Goal: Entertainment & Leisure: Browse casually

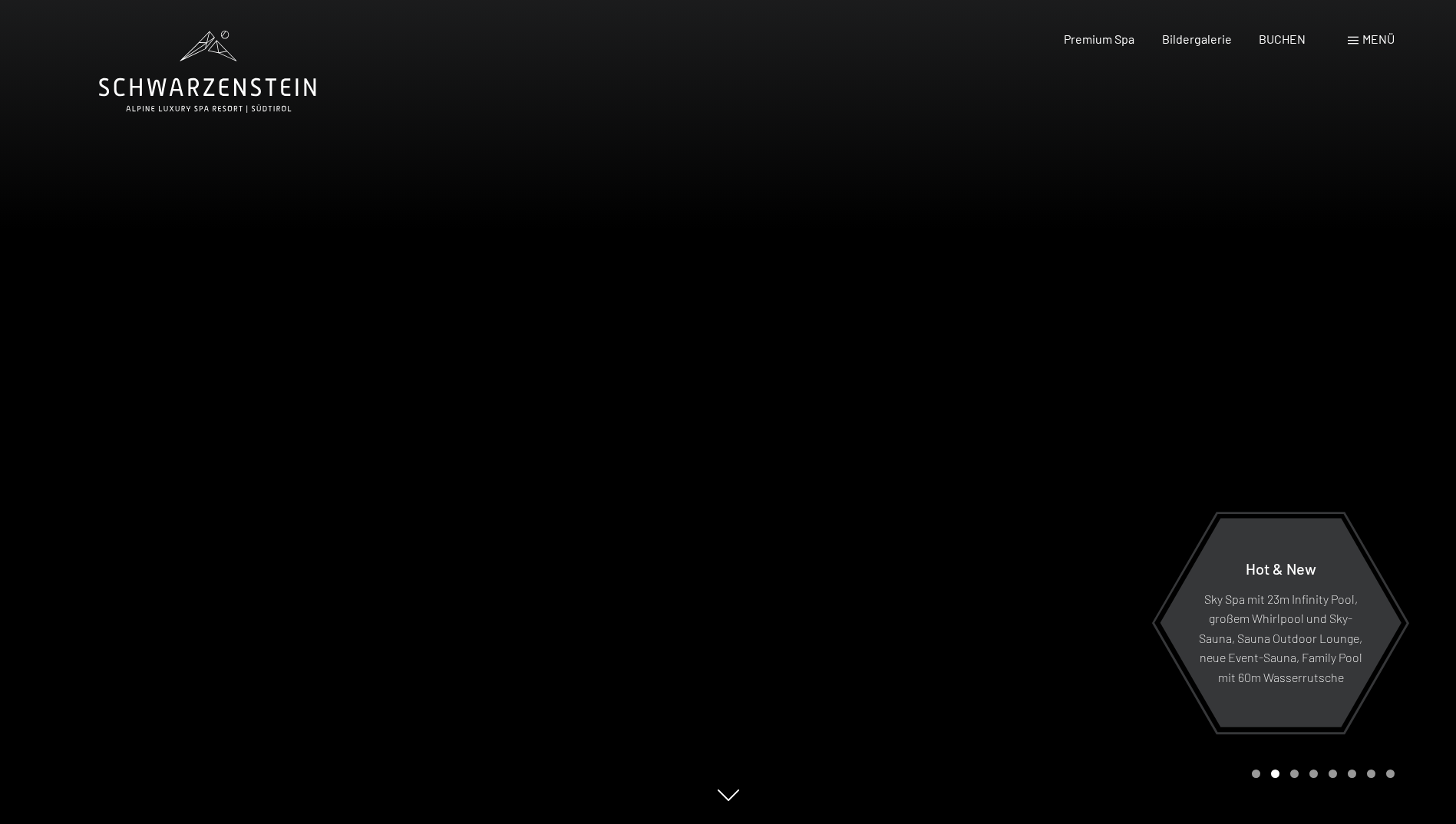
click at [1303, 421] on div at bounding box center [1092, 412] width 728 height 824
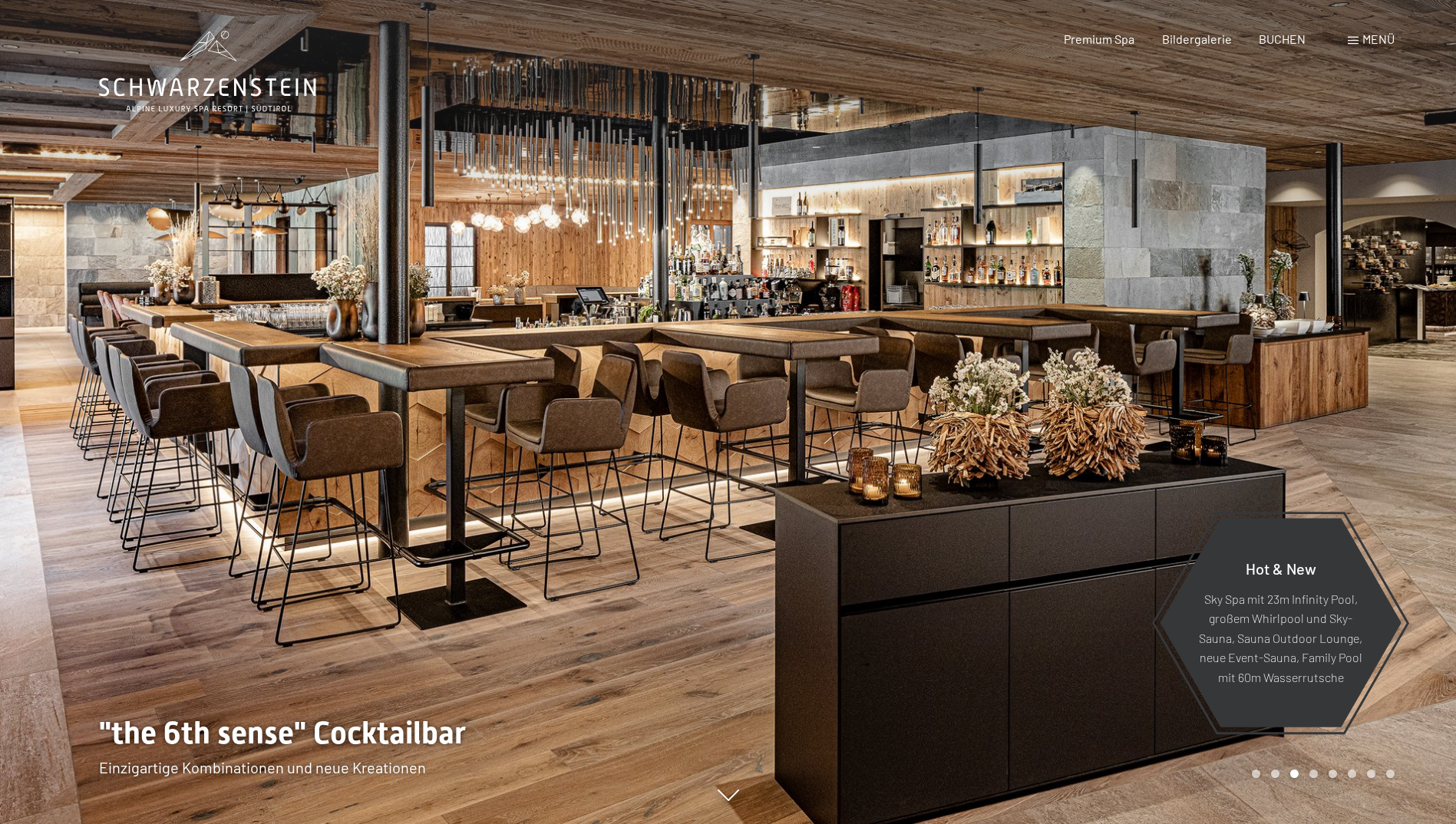
click at [1303, 421] on div at bounding box center [1092, 412] width 728 height 824
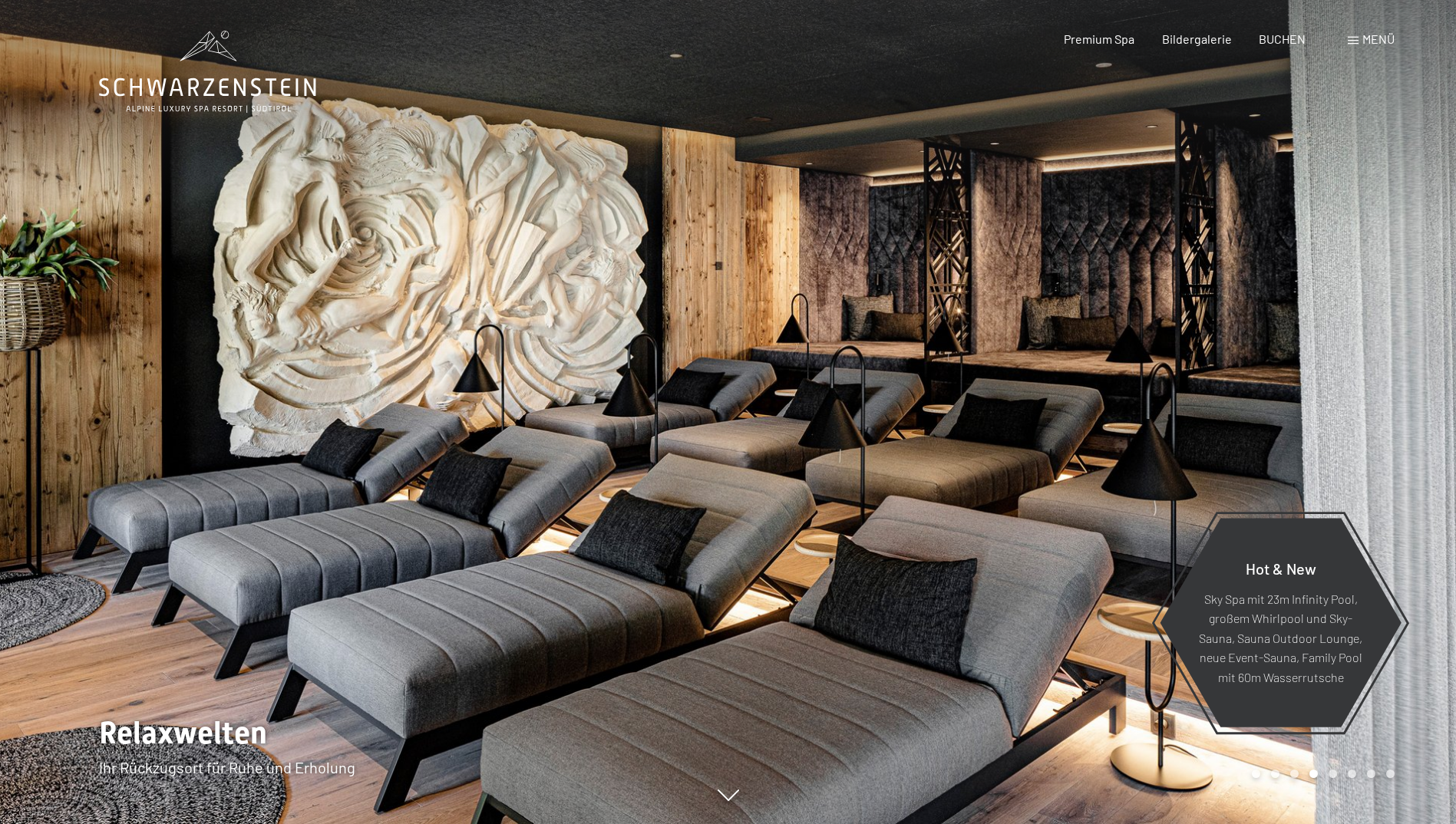
click at [1303, 421] on div at bounding box center [1092, 412] width 728 height 824
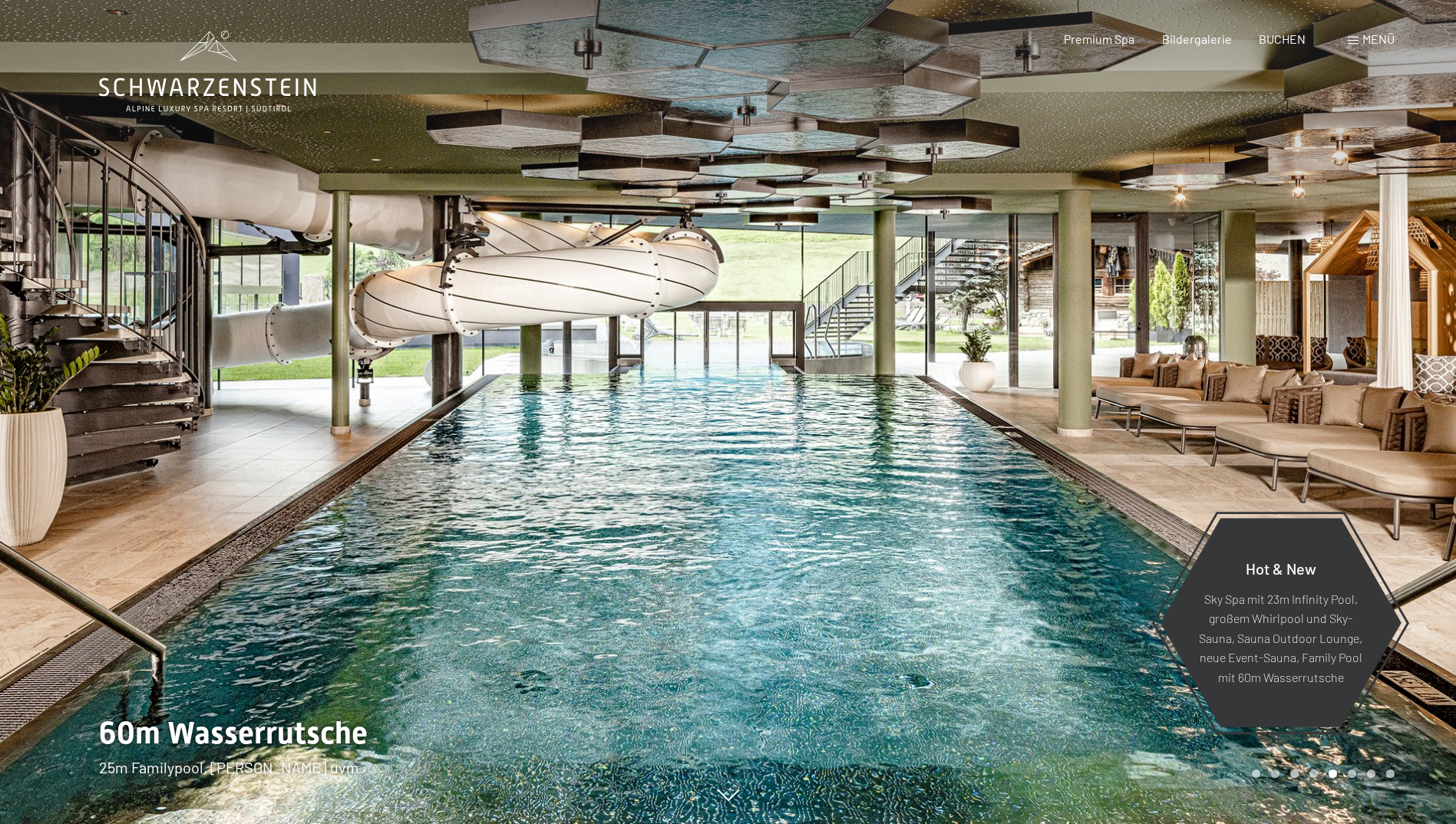
click at [1303, 421] on div at bounding box center [1092, 412] width 728 height 824
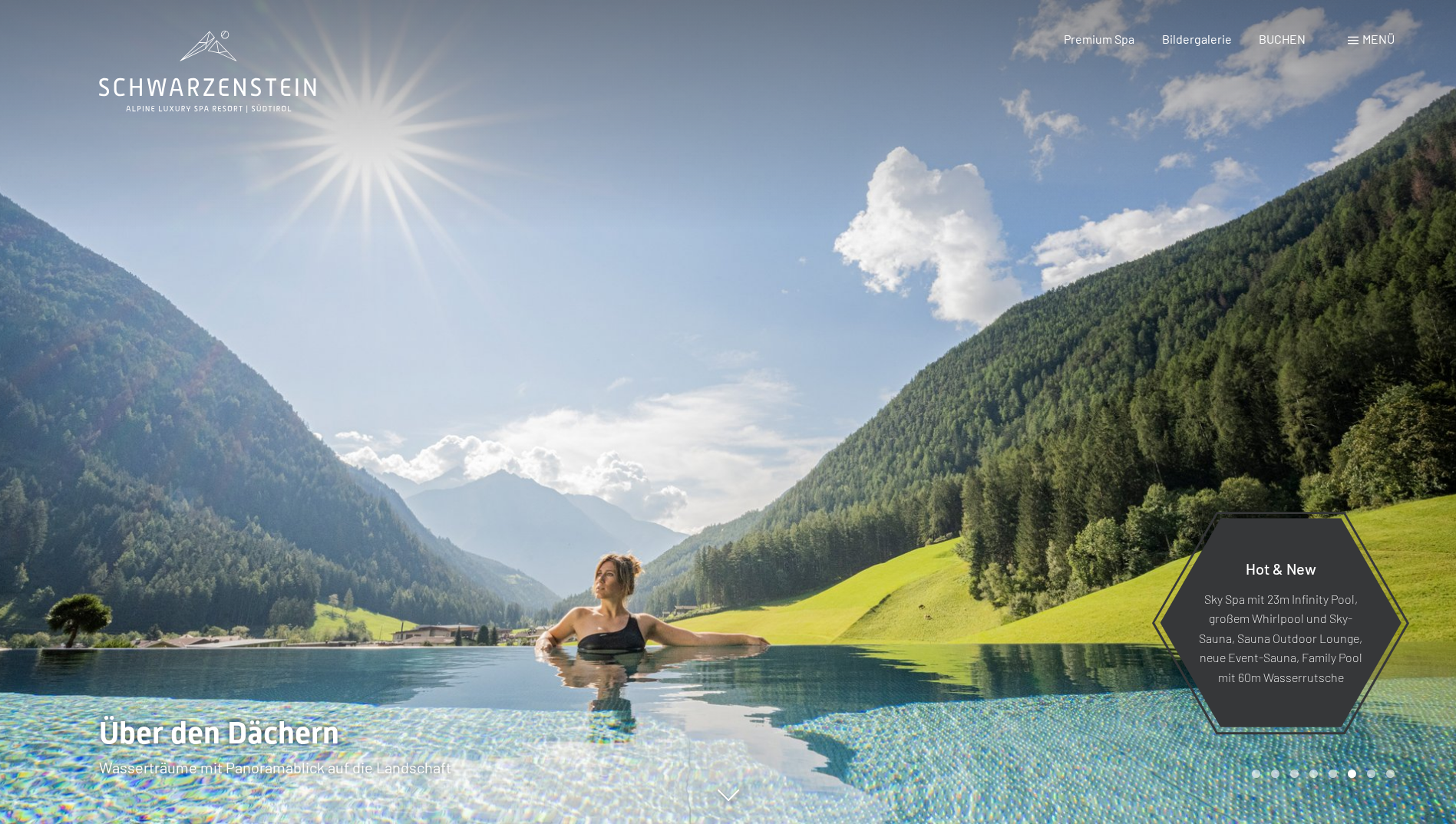
click at [1303, 421] on div at bounding box center [1092, 412] width 728 height 824
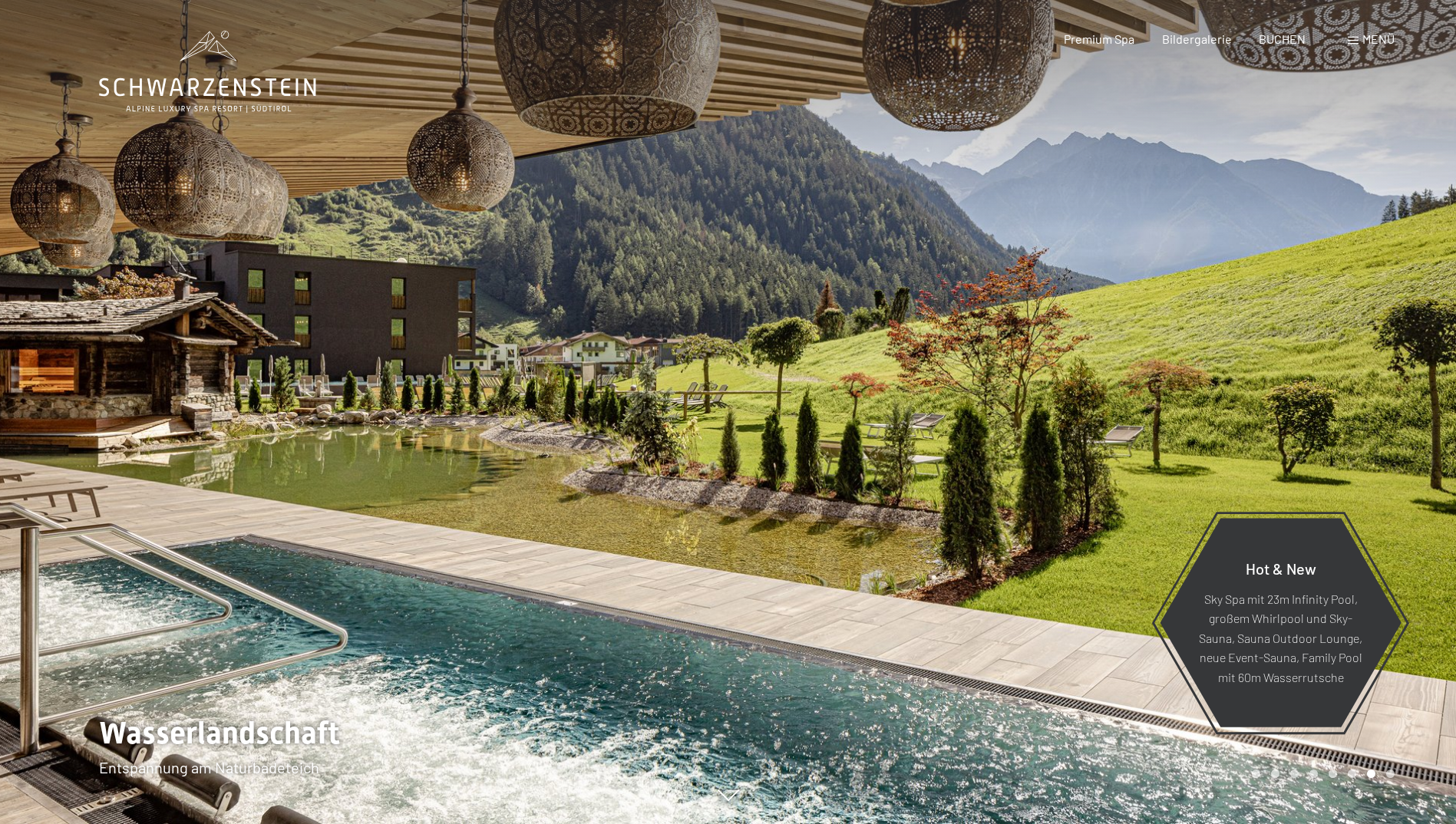
click at [814, 349] on div at bounding box center [1092, 412] width 728 height 824
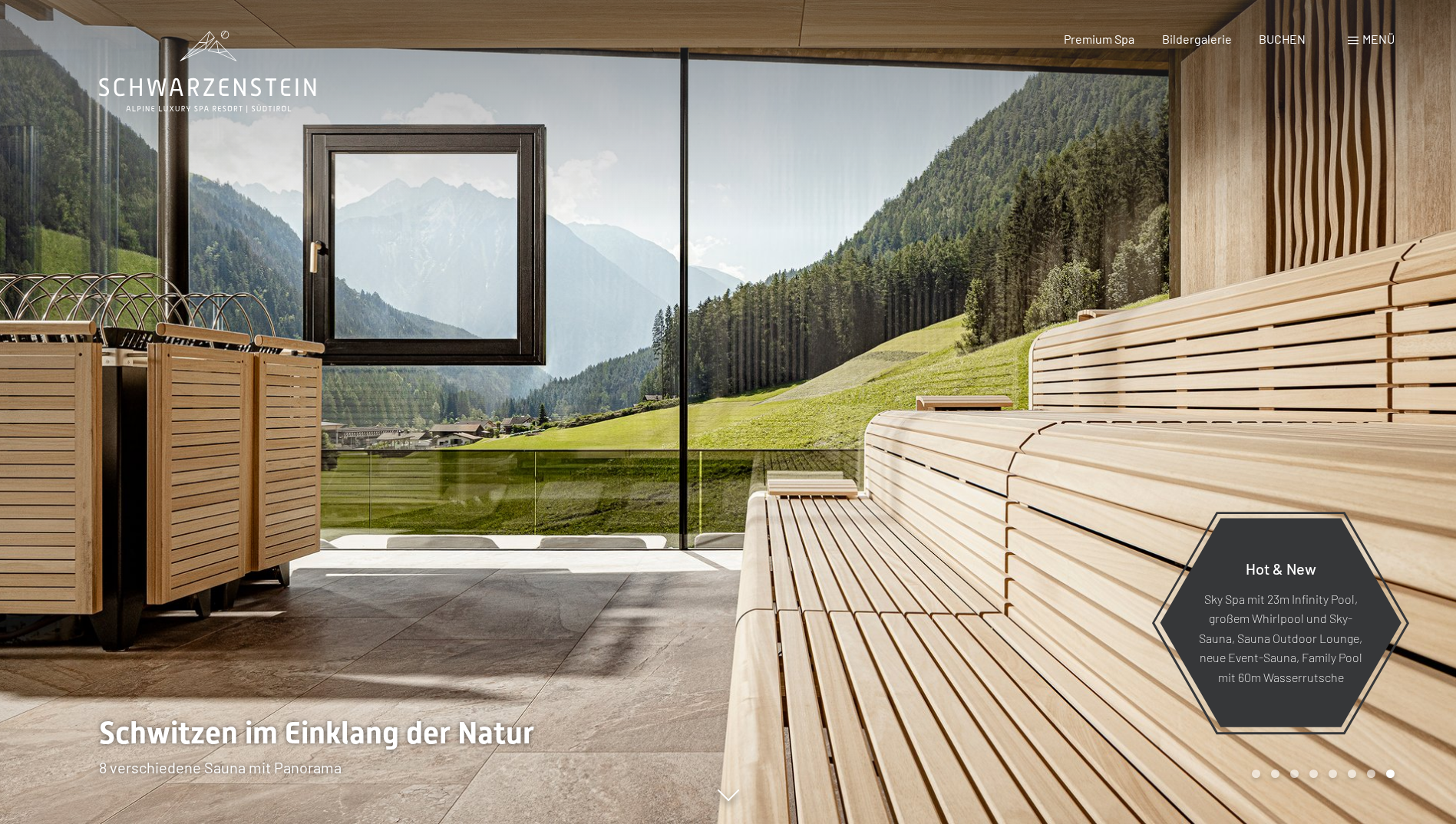
click at [814, 349] on div at bounding box center [1092, 412] width 728 height 824
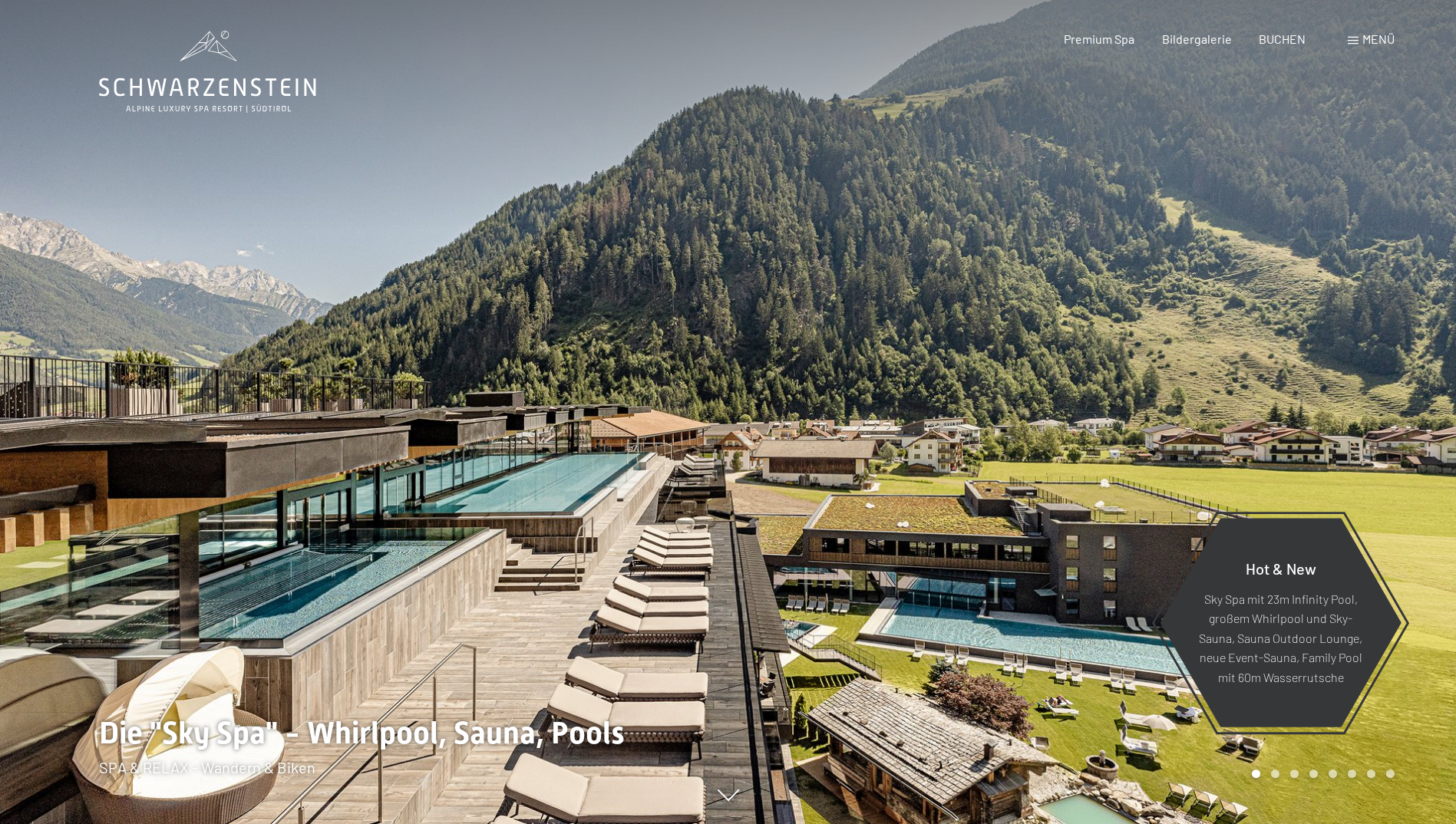
click at [814, 349] on div at bounding box center [1092, 412] width 728 height 824
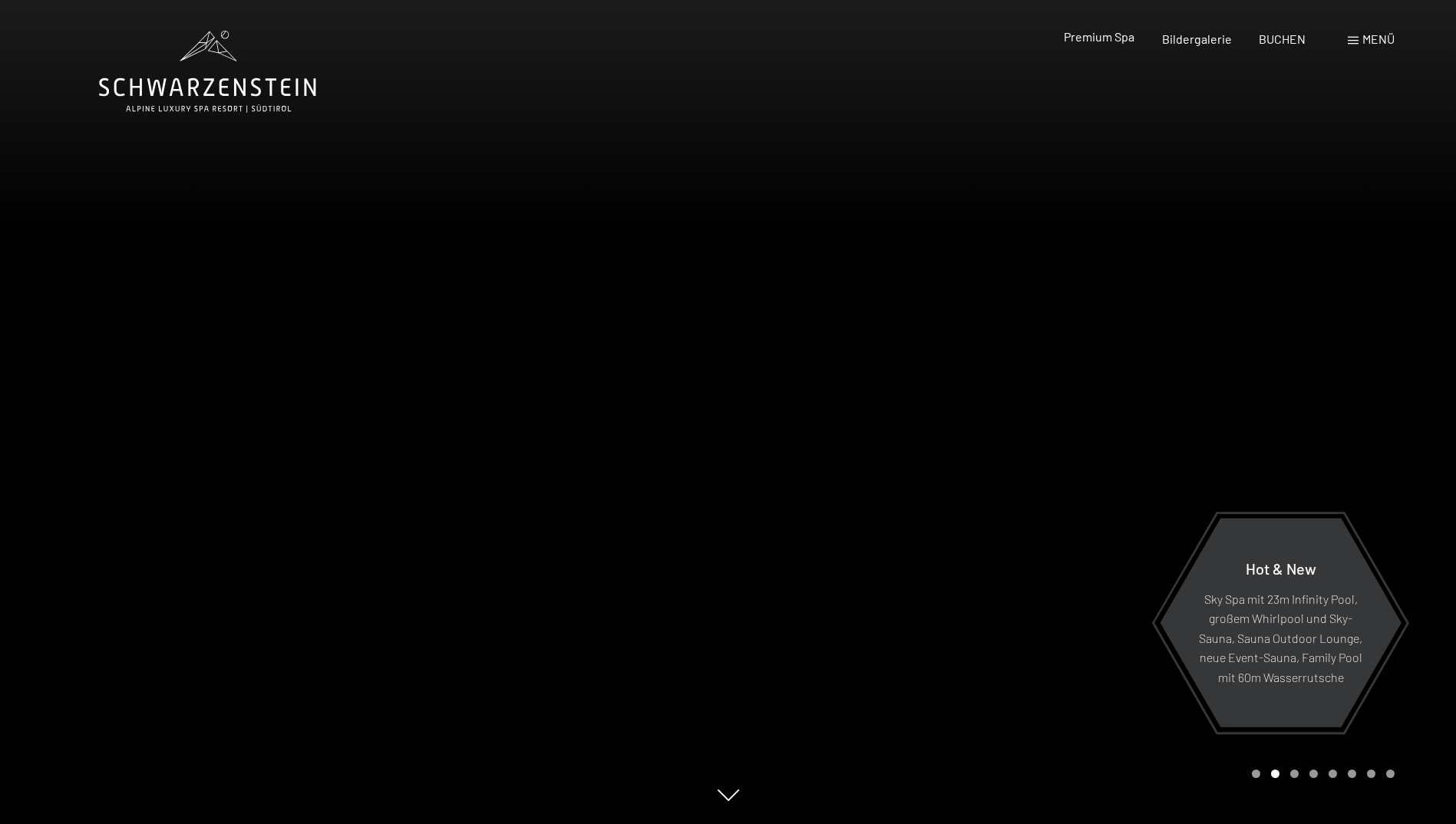
click at [1125, 42] on span "Premium Spa" at bounding box center [1099, 36] width 70 height 14
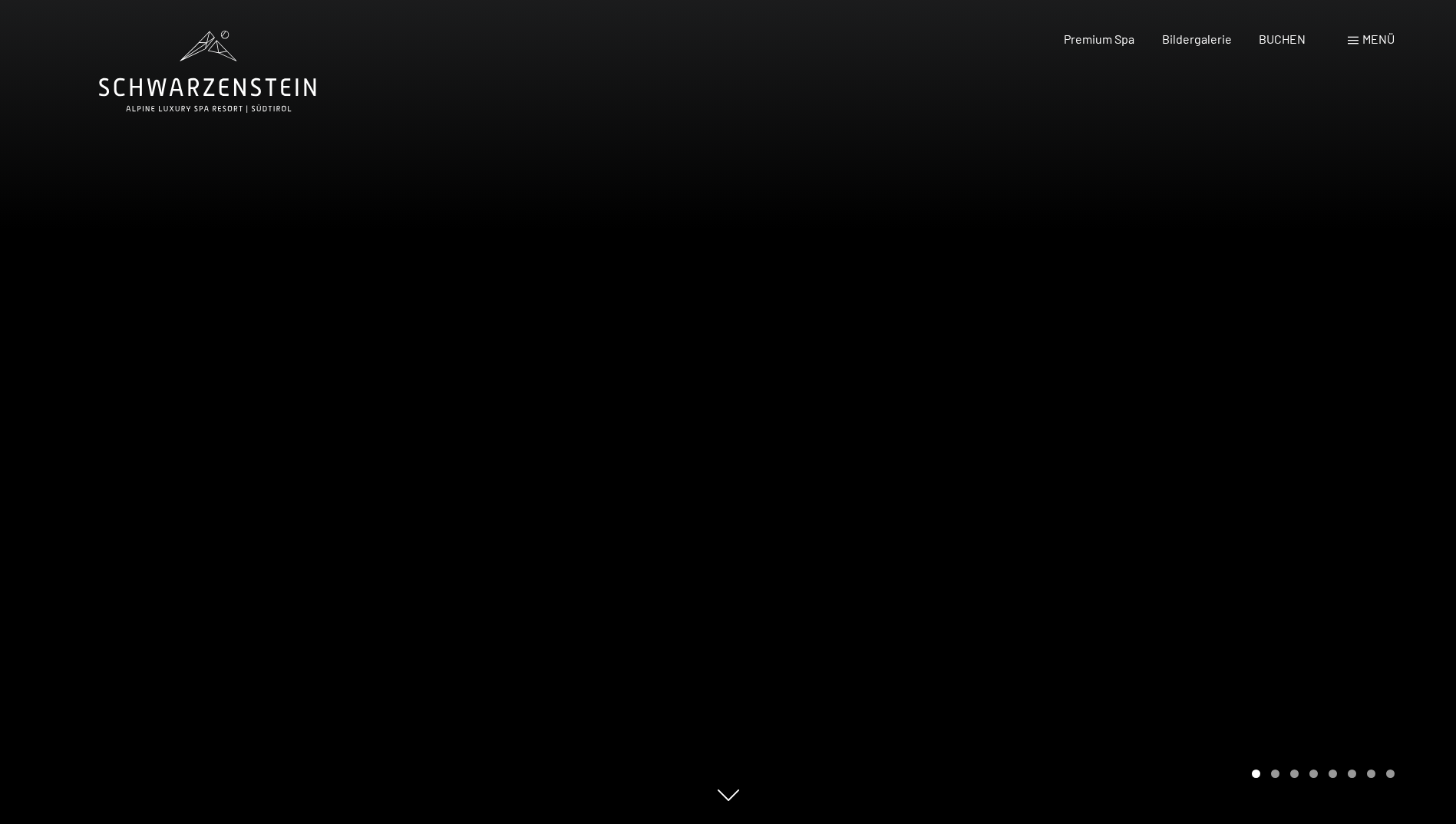
click at [1248, 346] on div at bounding box center [1092, 412] width 728 height 824
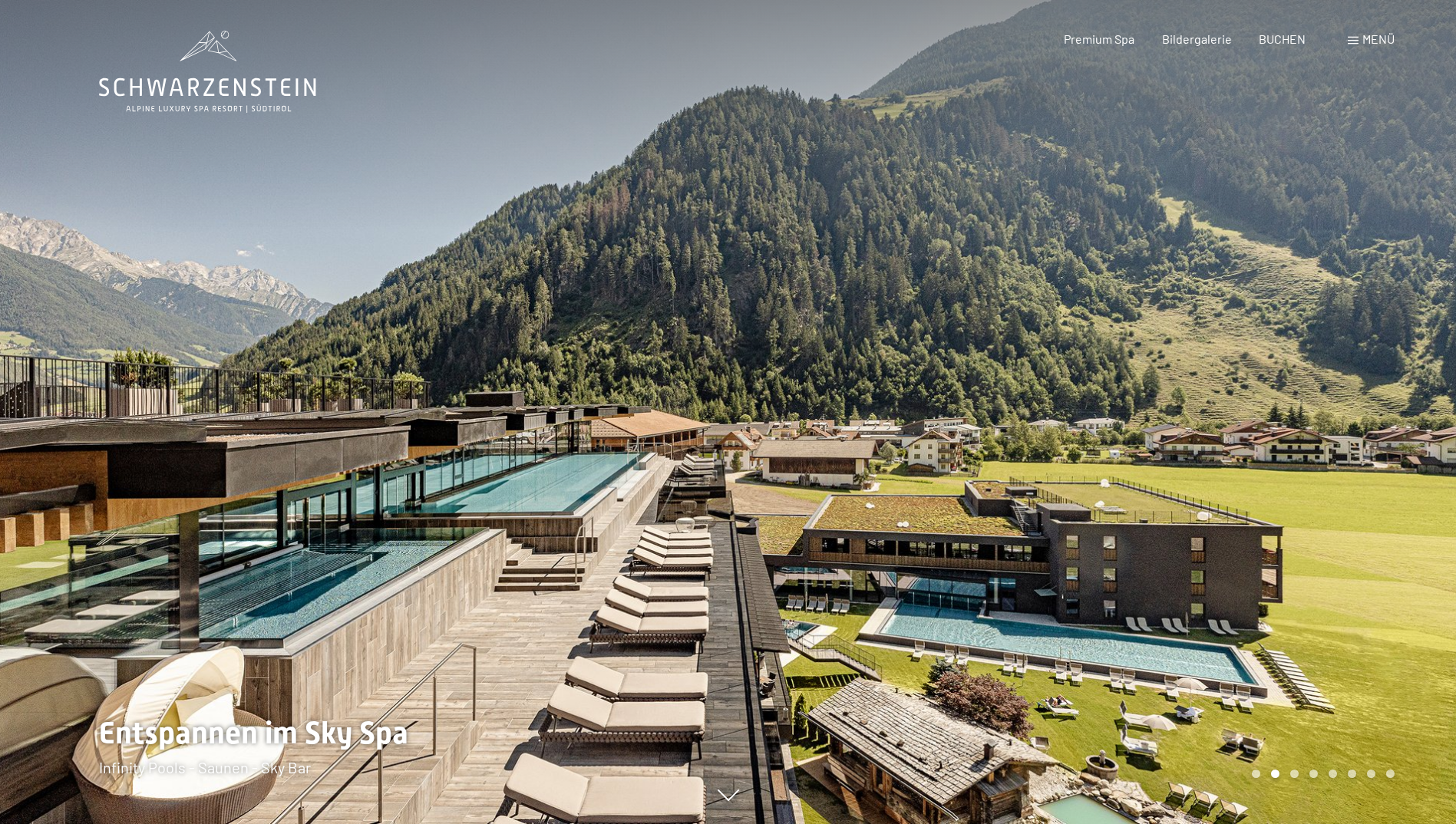
click at [1248, 346] on div at bounding box center [1092, 412] width 728 height 824
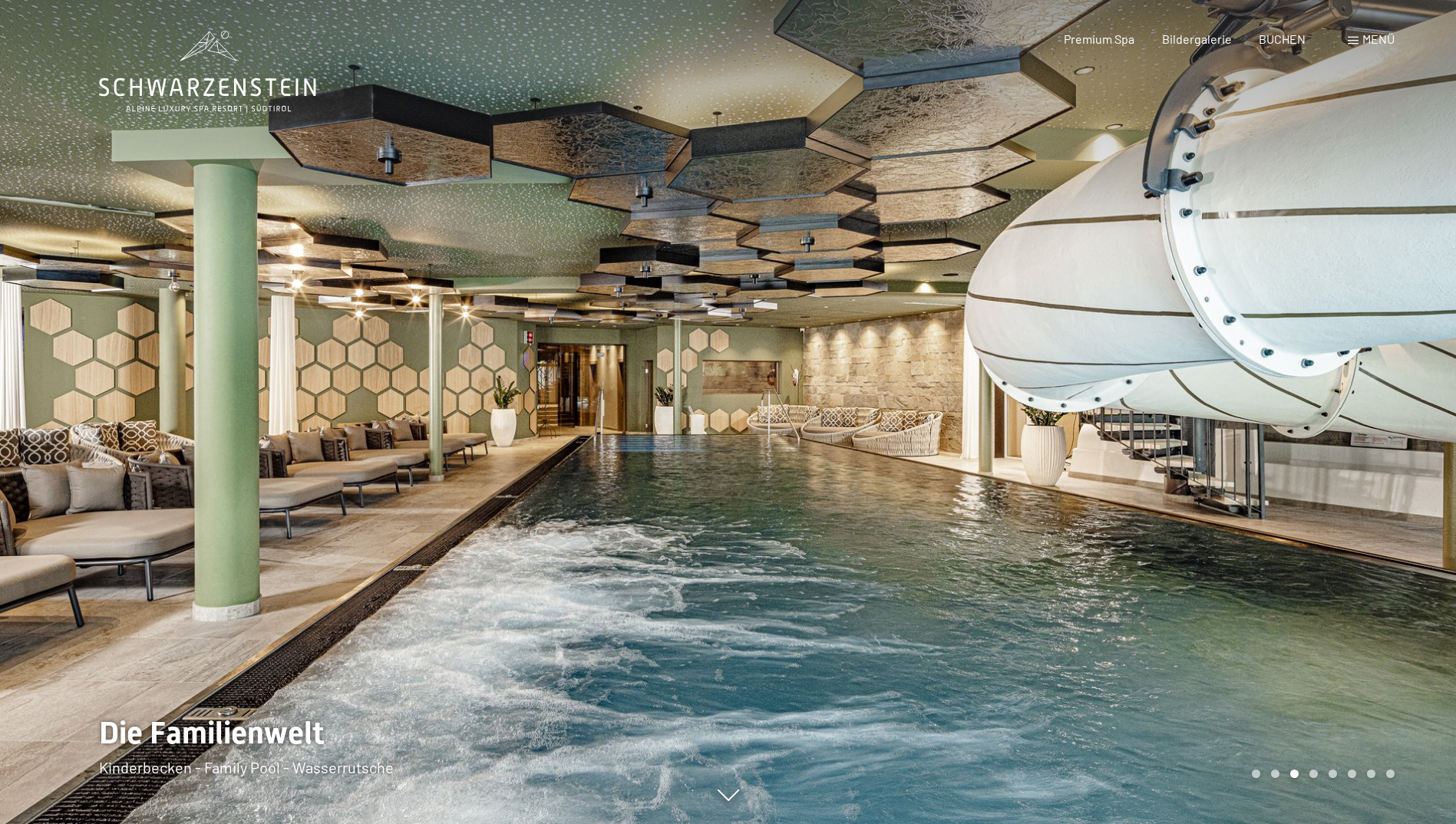
click at [1347, 235] on div at bounding box center [1092, 412] width 728 height 824
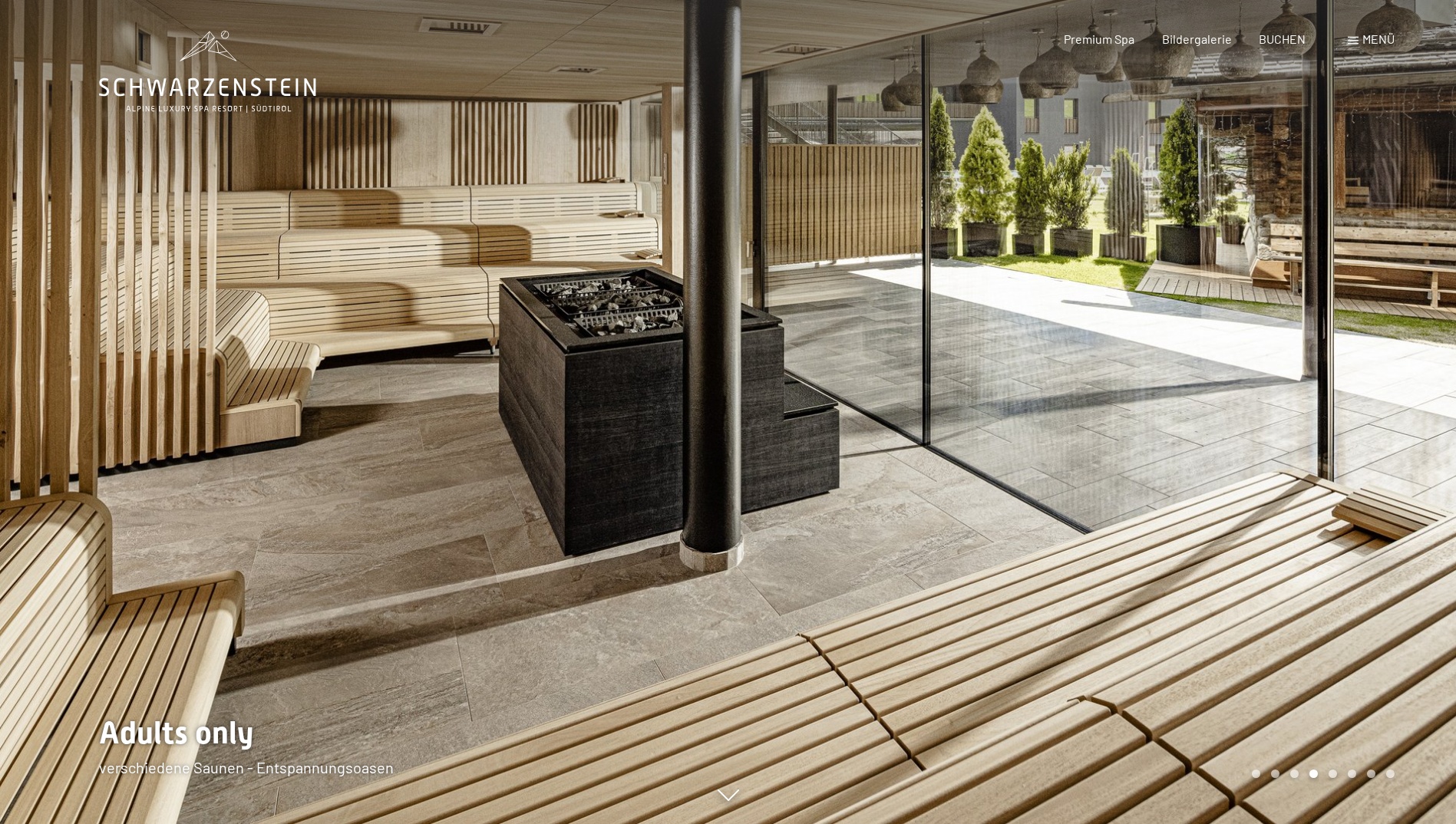
click at [1347, 235] on div at bounding box center [1092, 412] width 728 height 824
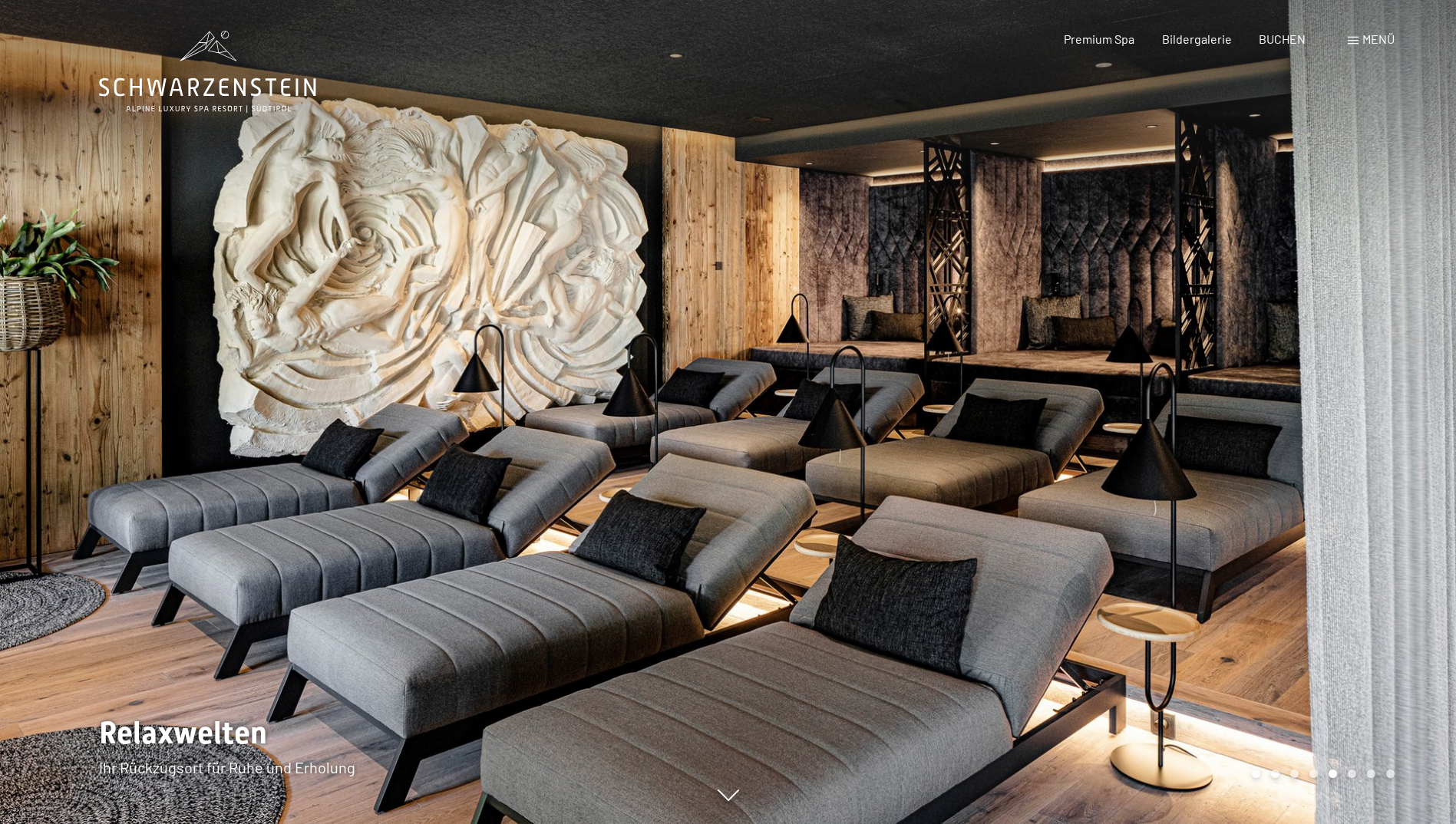
click at [1347, 235] on div at bounding box center [1092, 412] width 728 height 824
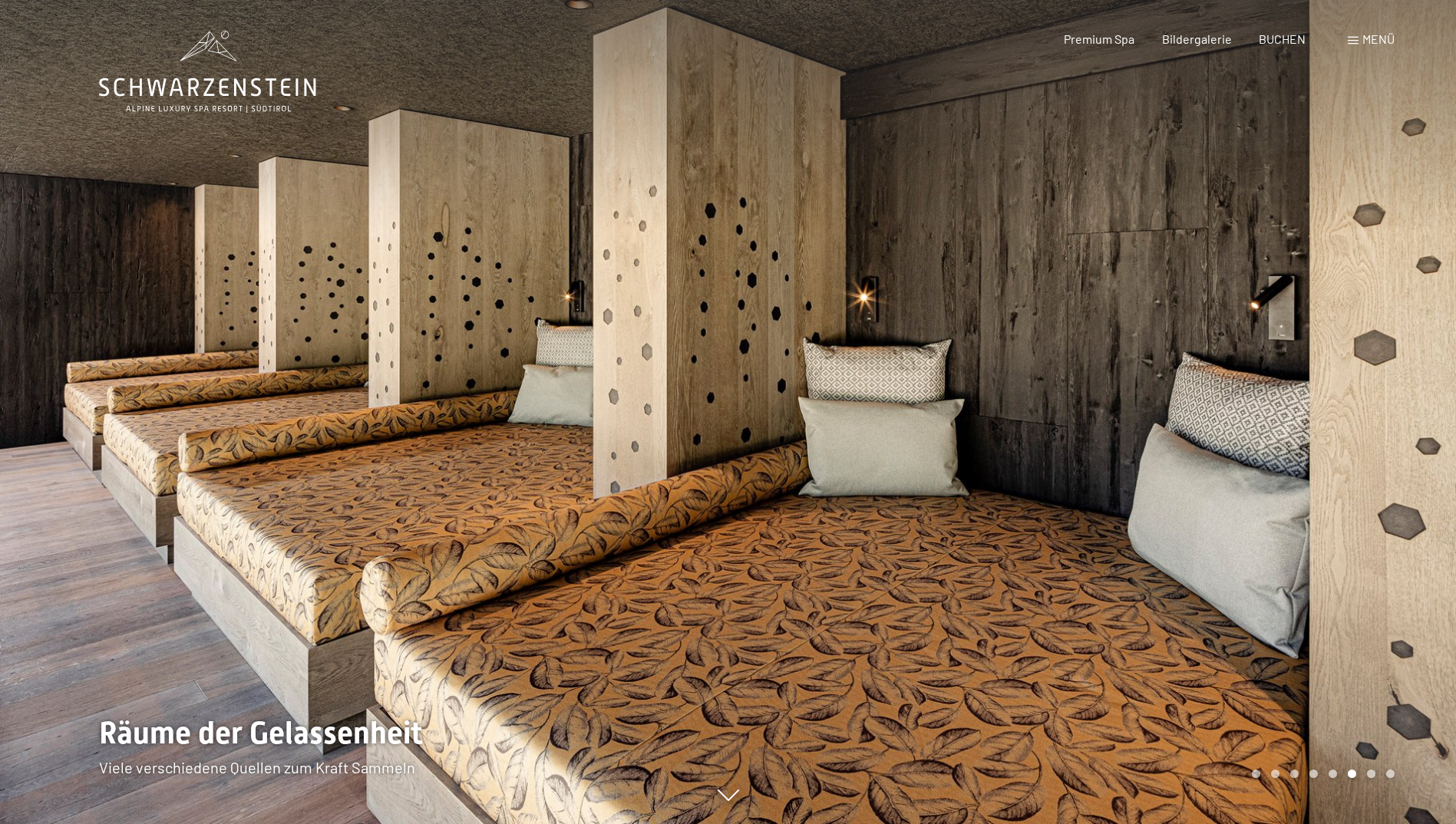
click at [1347, 235] on div at bounding box center [1092, 412] width 728 height 824
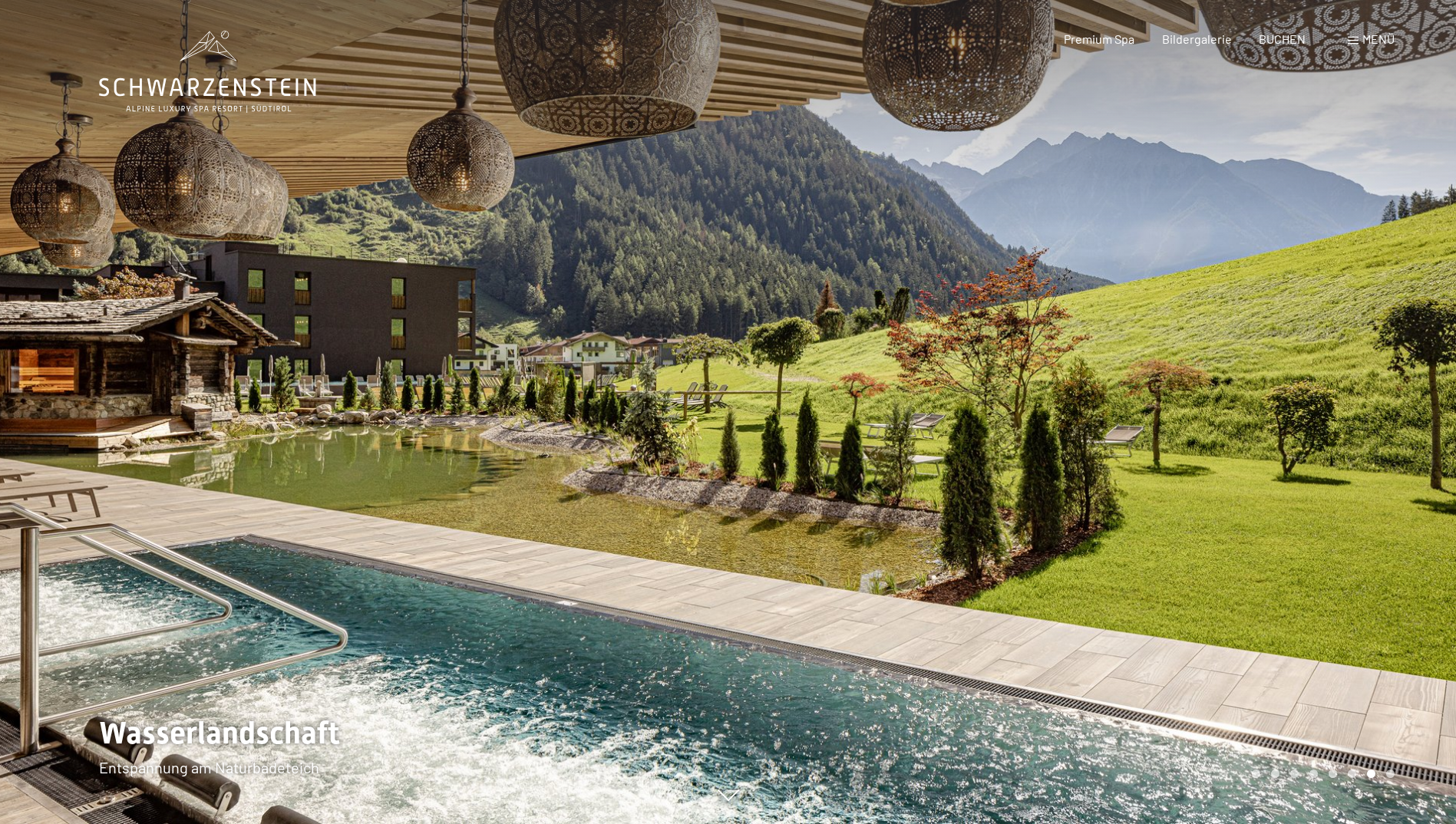
click at [1347, 235] on div at bounding box center [1092, 412] width 728 height 824
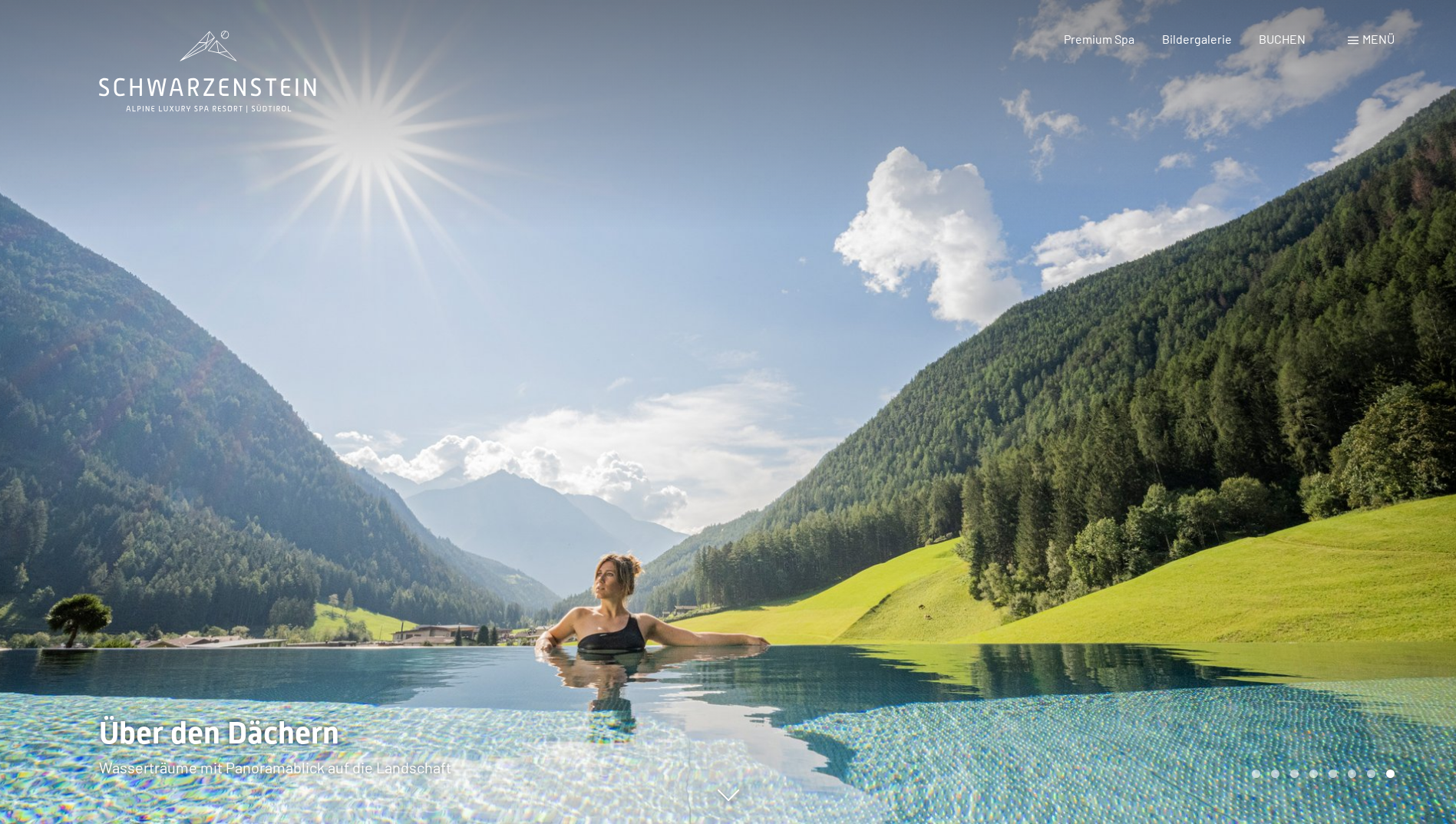
click at [1347, 235] on div at bounding box center [1092, 412] width 728 height 824
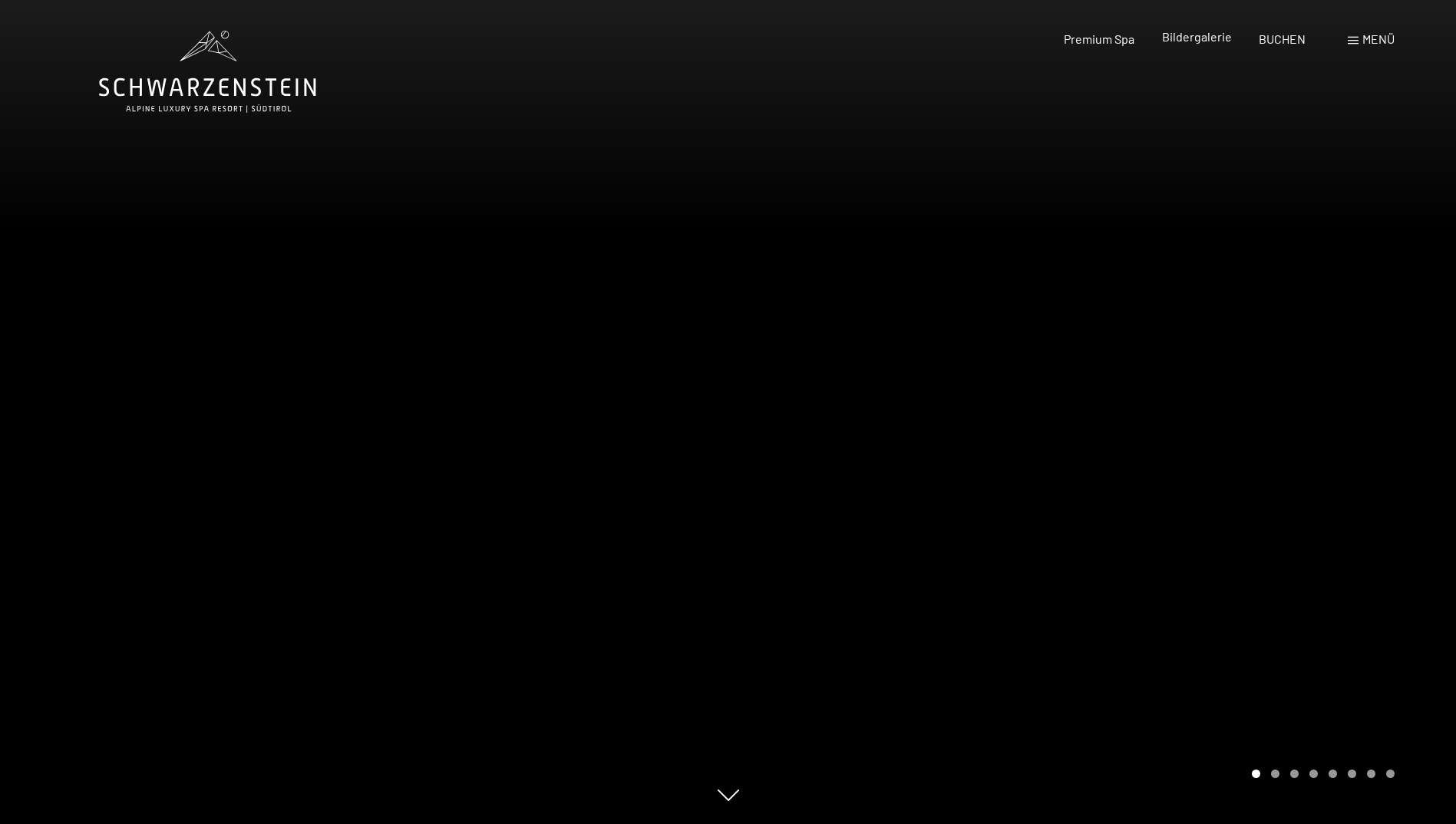
click at [1218, 44] on span "Bildergalerie" at bounding box center [1197, 36] width 70 height 14
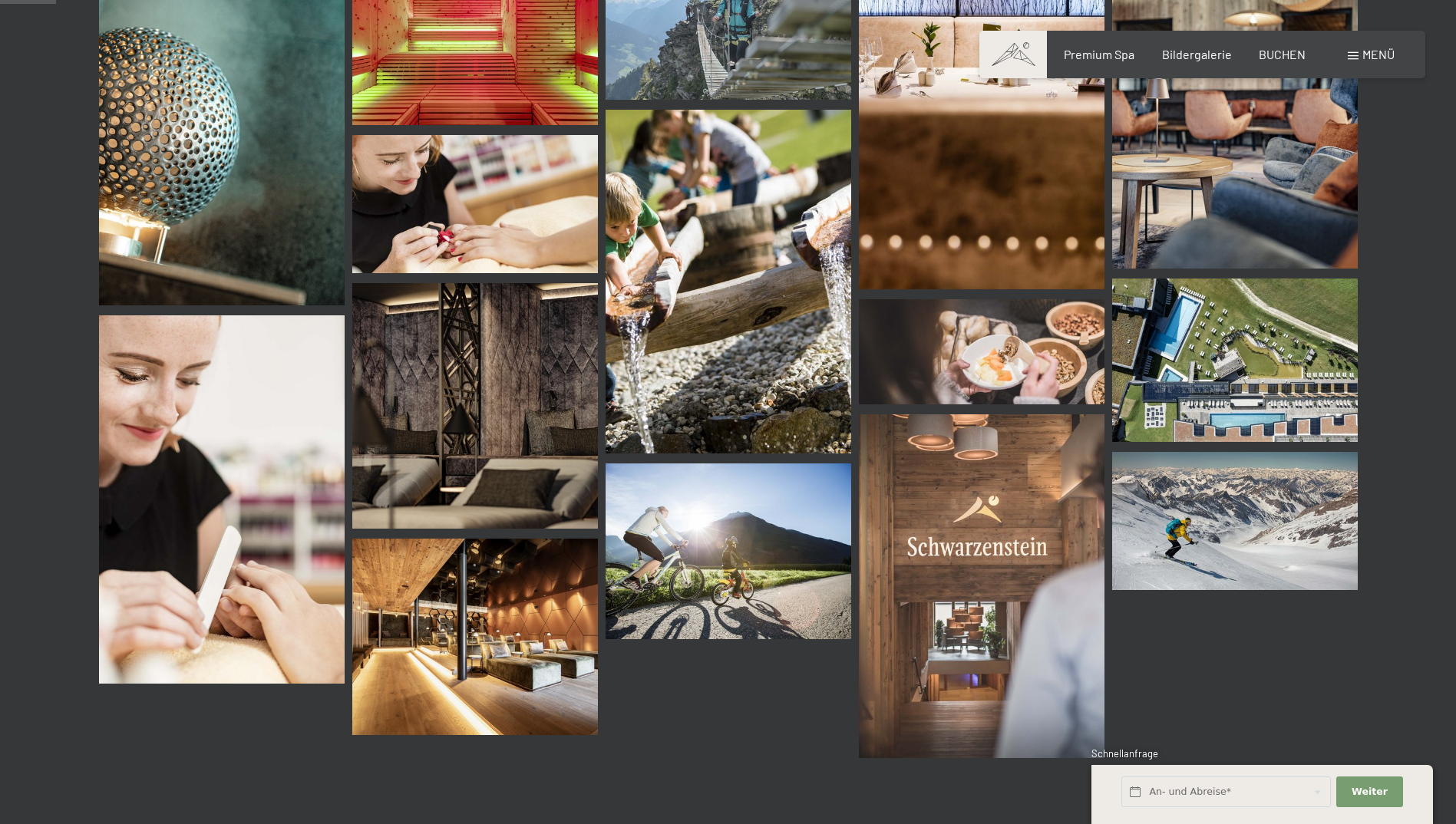
scroll to position [767, 0]
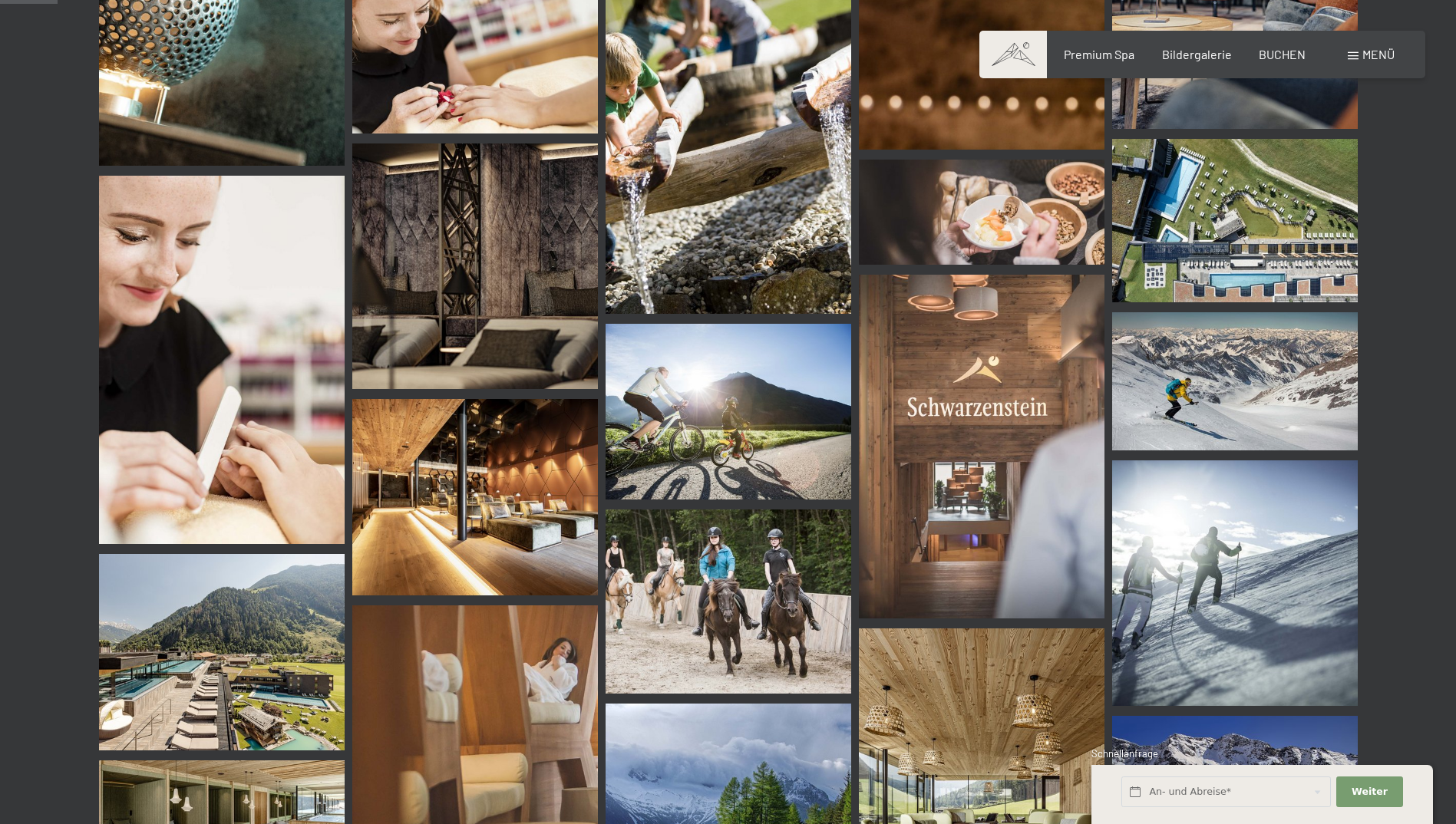
click at [459, 492] on img at bounding box center [475, 497] width 246 height 196
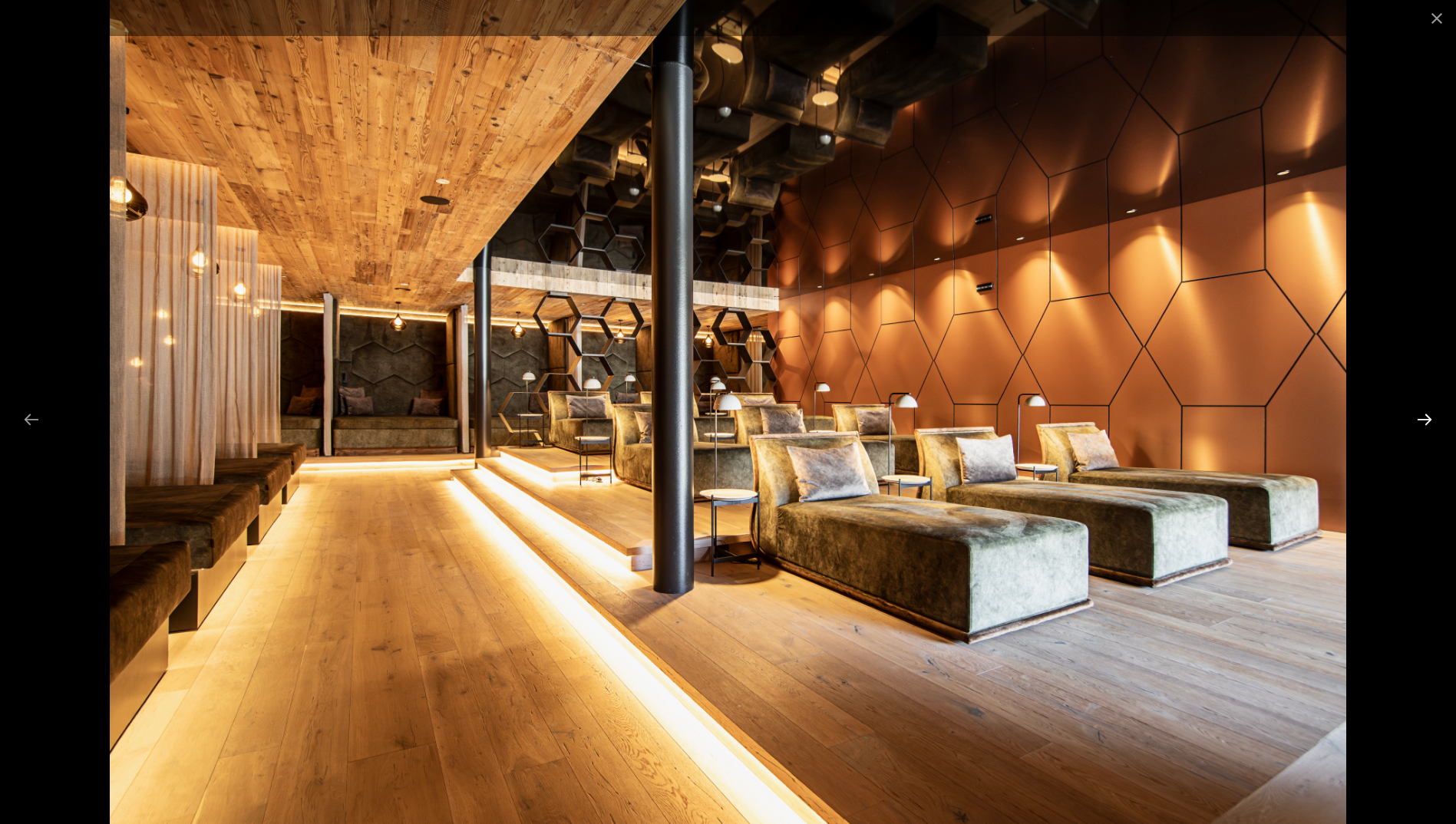
click at [1425, 423] on button "Next slide" at bounding box center [1424, 419] width 32 height 30
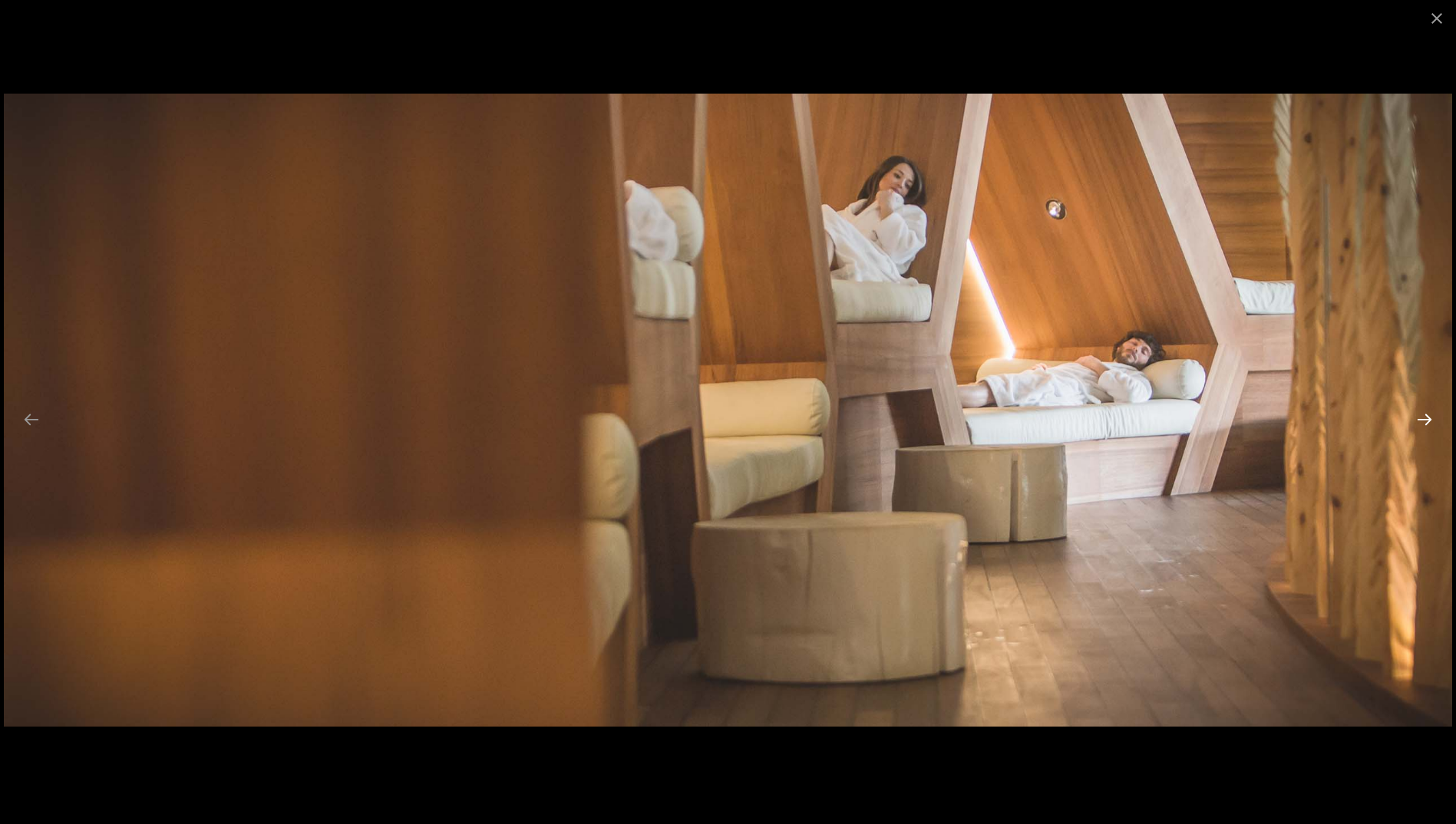
click at [1425, 423] on button "Next slide" at bounding box center [1424, 419] width 32 height 30
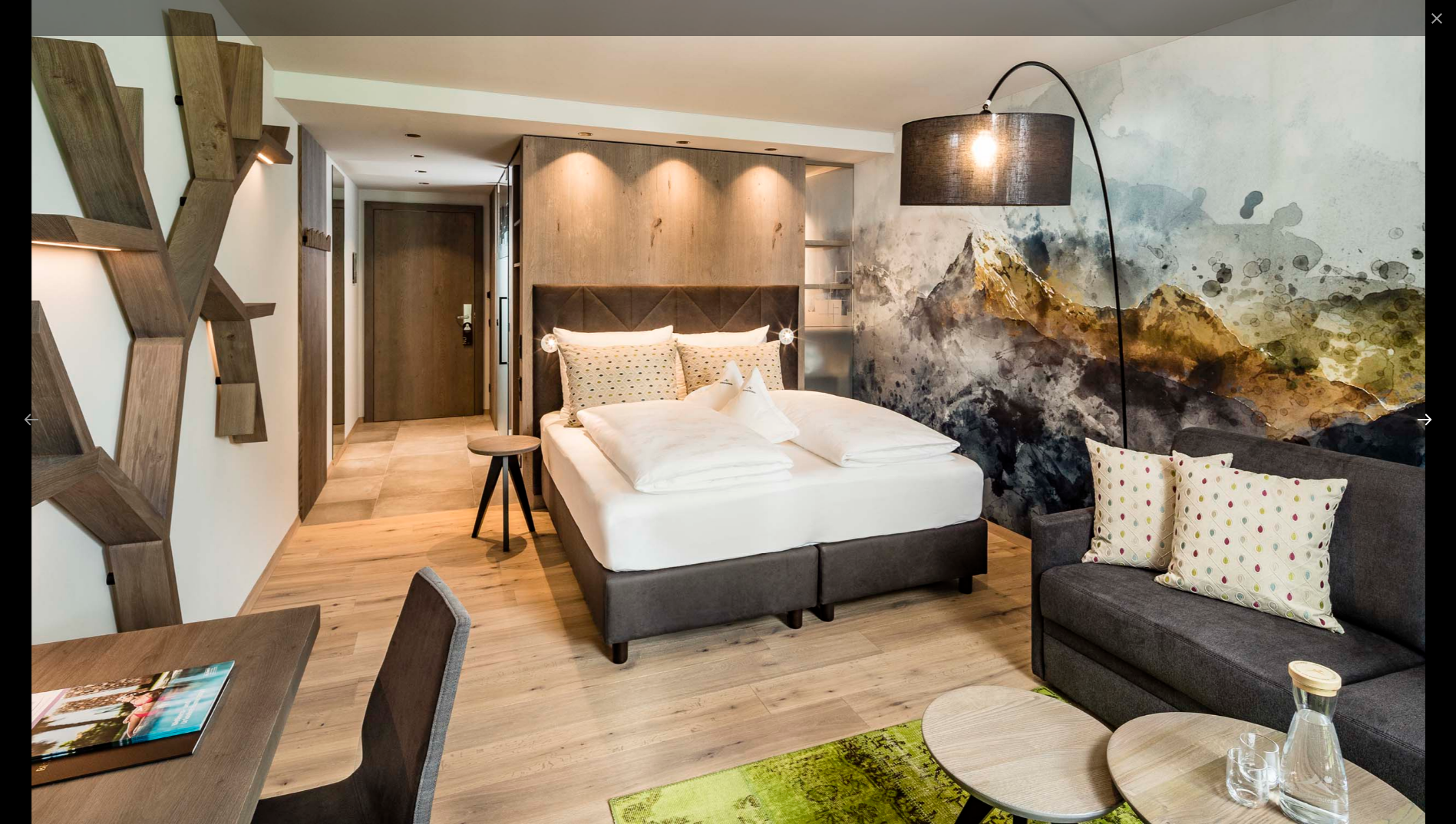
click at [1428, 424] on button "Next slide" at bounding box center [1424, 419] width 32 height 30
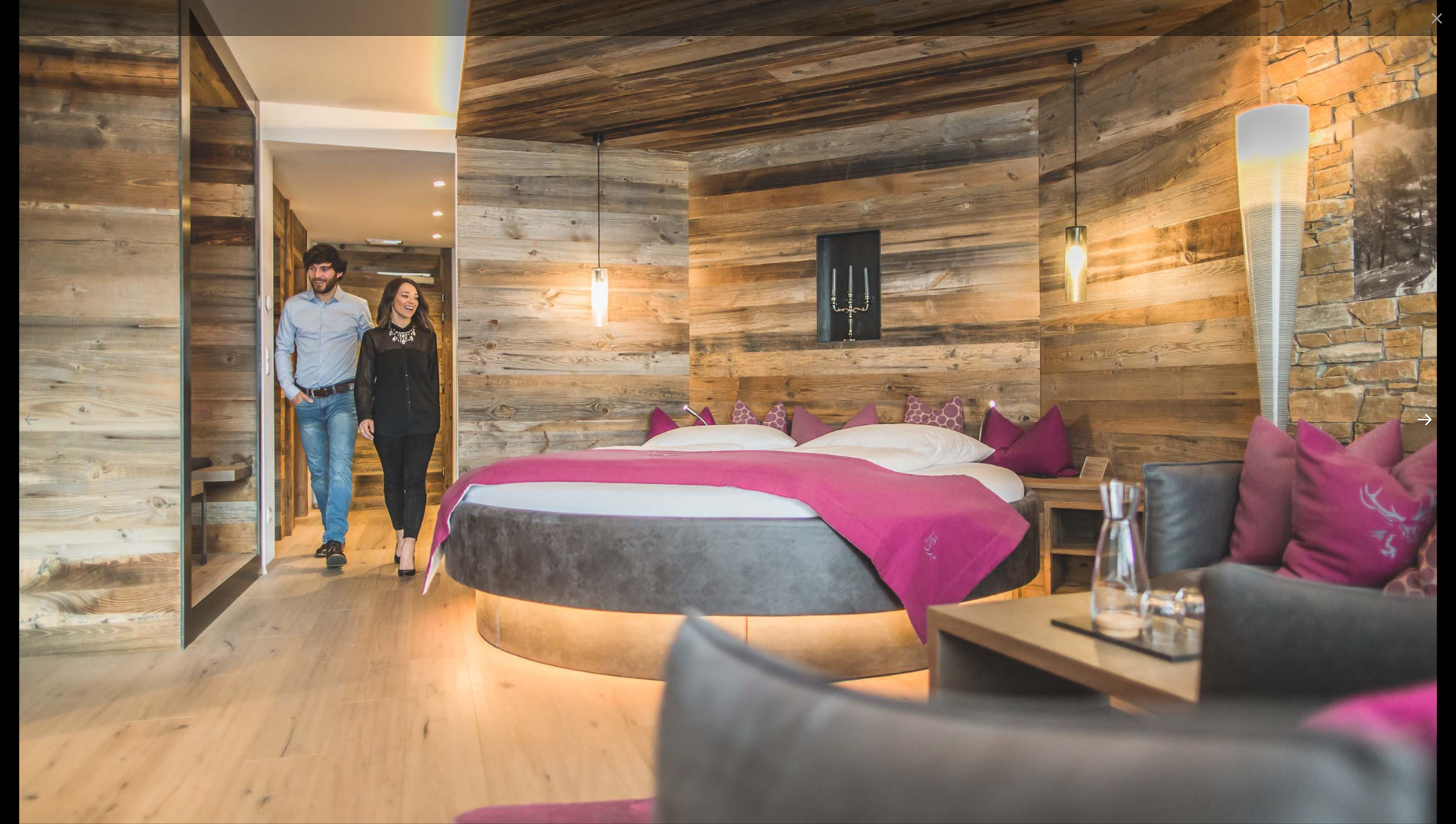
click at [1428, 424] on button "Next slide" at bounding box center [1424, 419] width 32 height 30
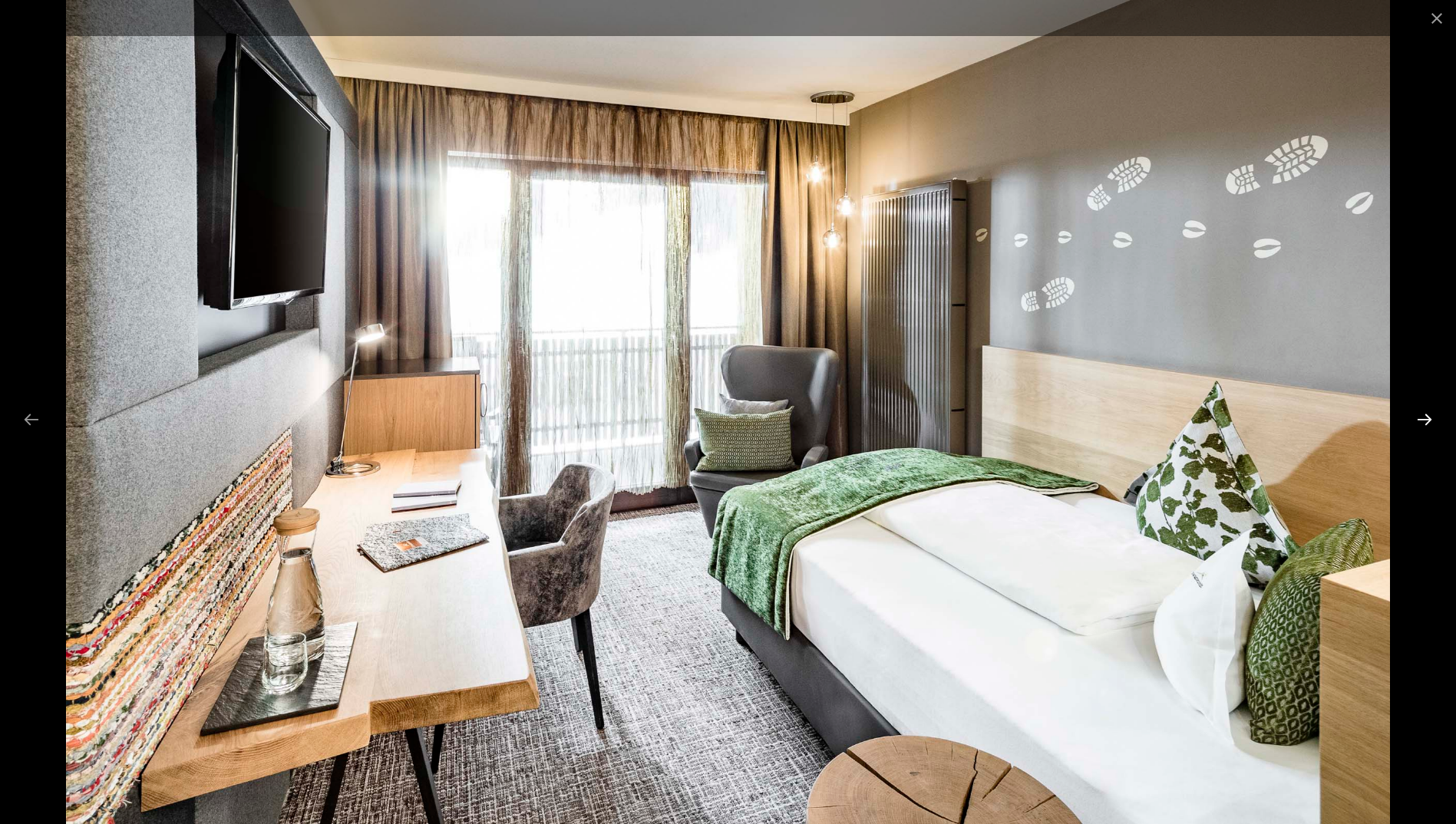
click at [1428, 424] on button "Next slide" at bounding box center [1424, 419] width 32 height 30
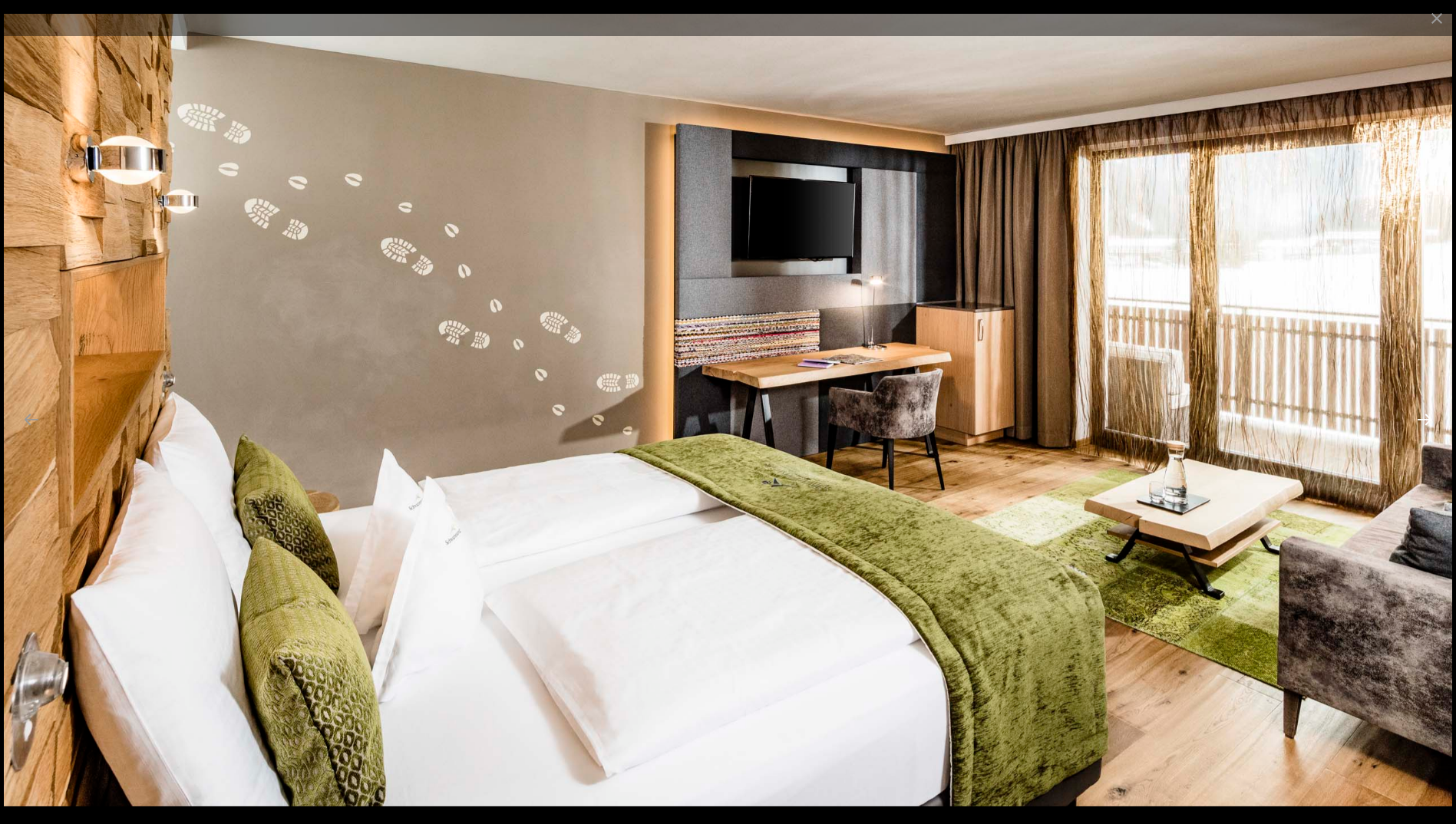
click at [1428, 424] on button "Next slide" at bounding box center [1424, 419] width 32 height 30
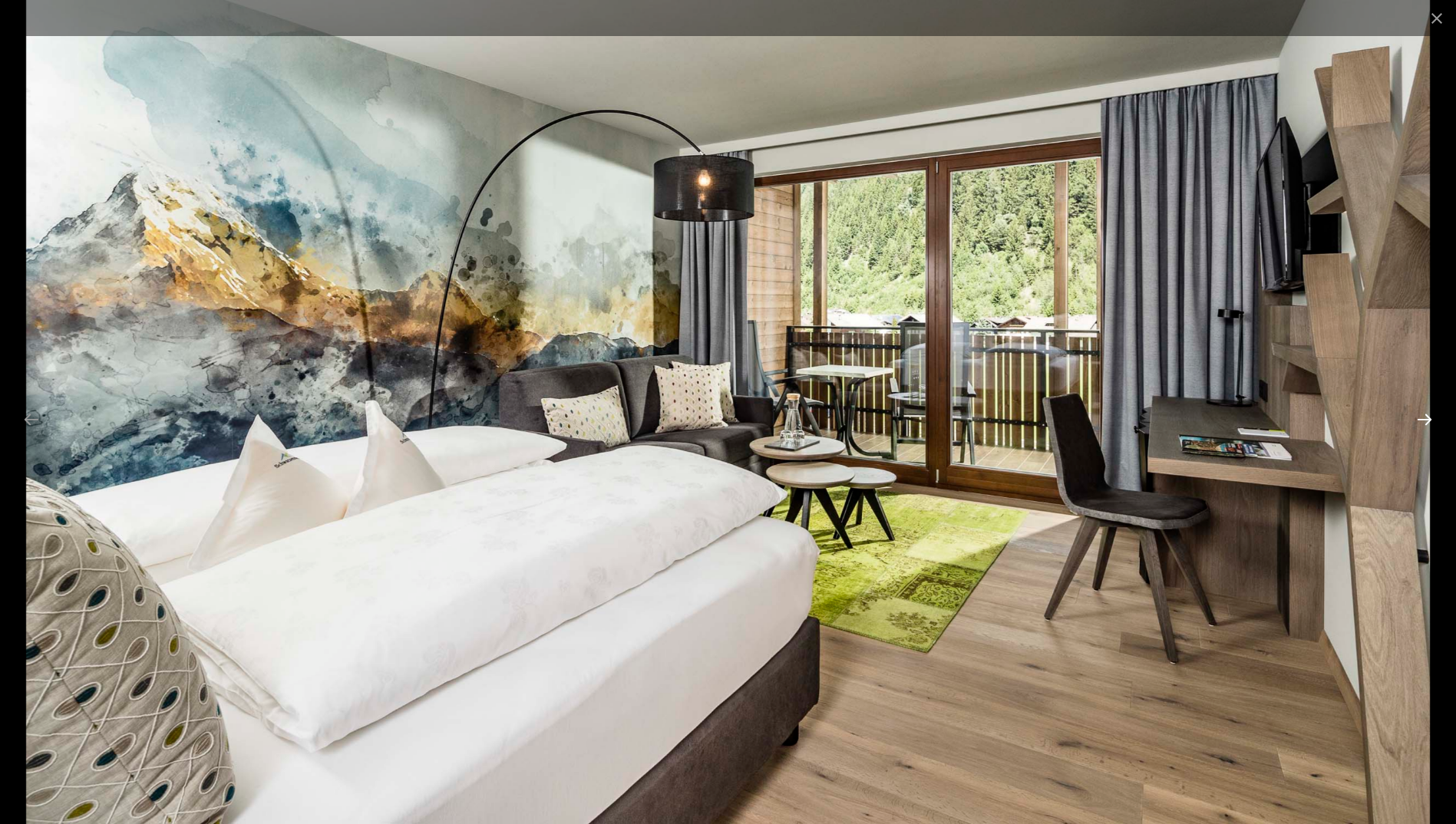
click at [1428, 424] on button "Next slide" at bounding box center [1424, 419] width 32 height 30
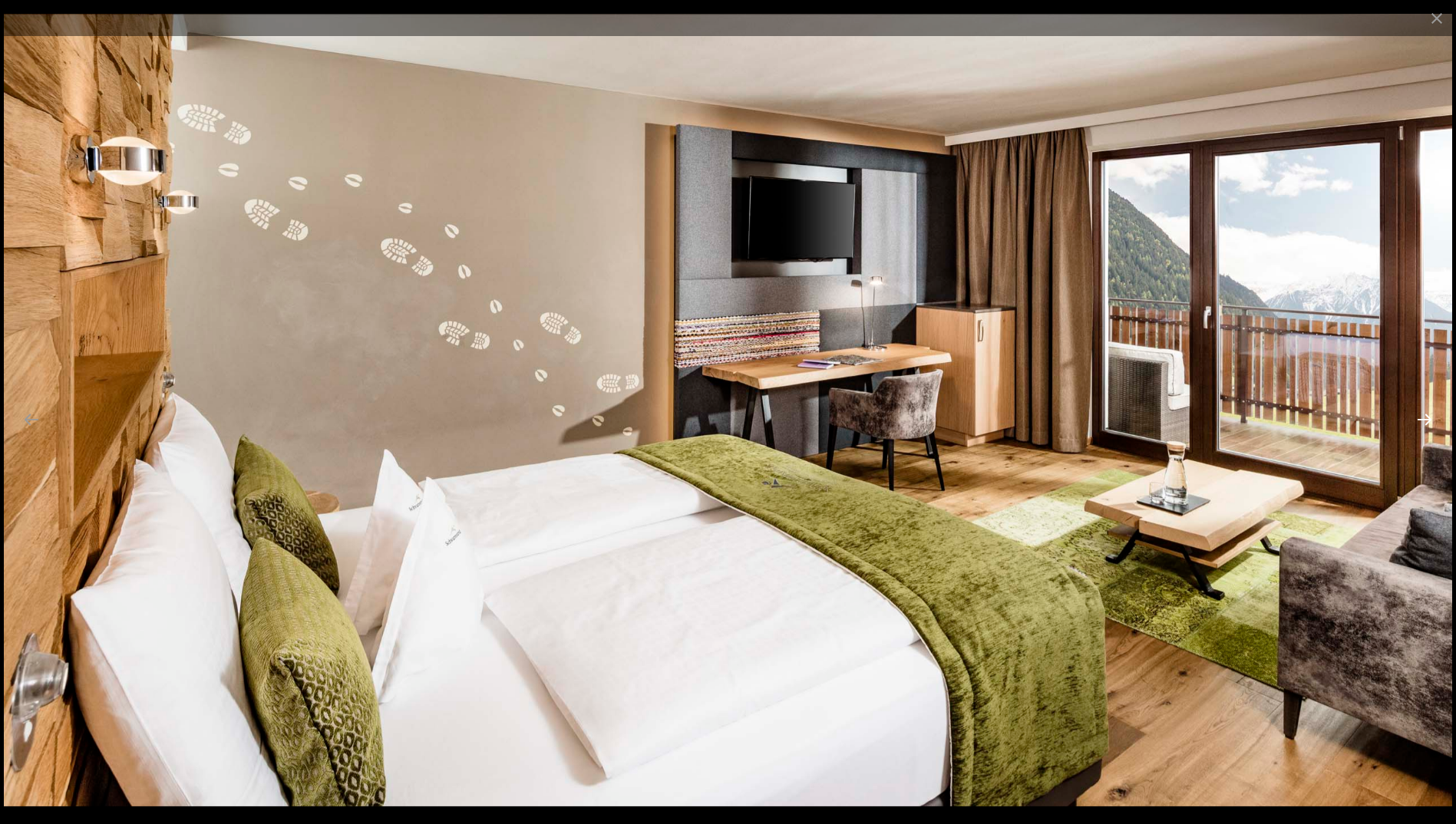
click at [1428, 424] on button "Next slide" at bounding box center [1424, 419] width 32 height 30
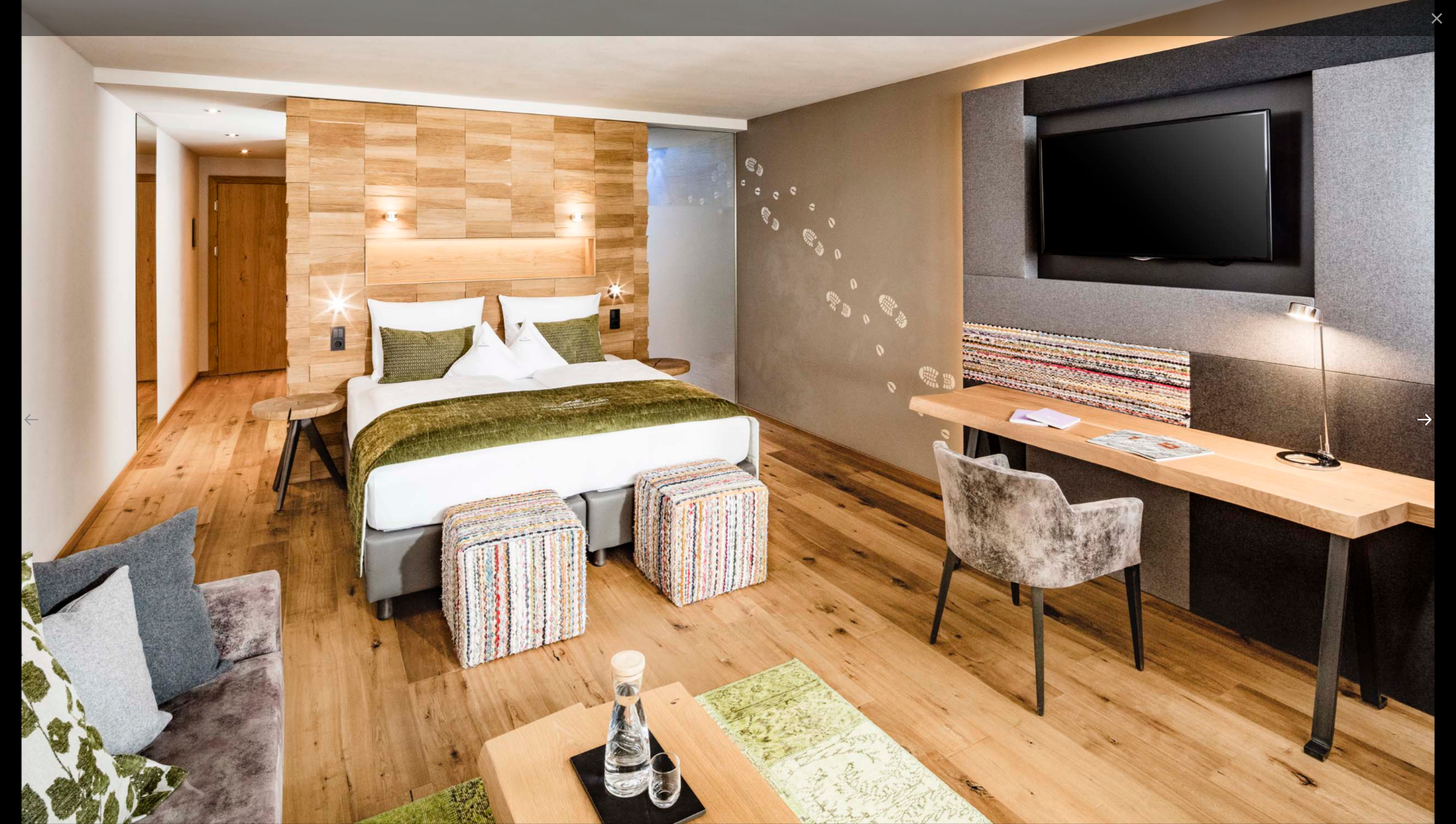
click at [1428, 424] on button "Next slide" at bounding box center [1424, 419] width 32 height 30
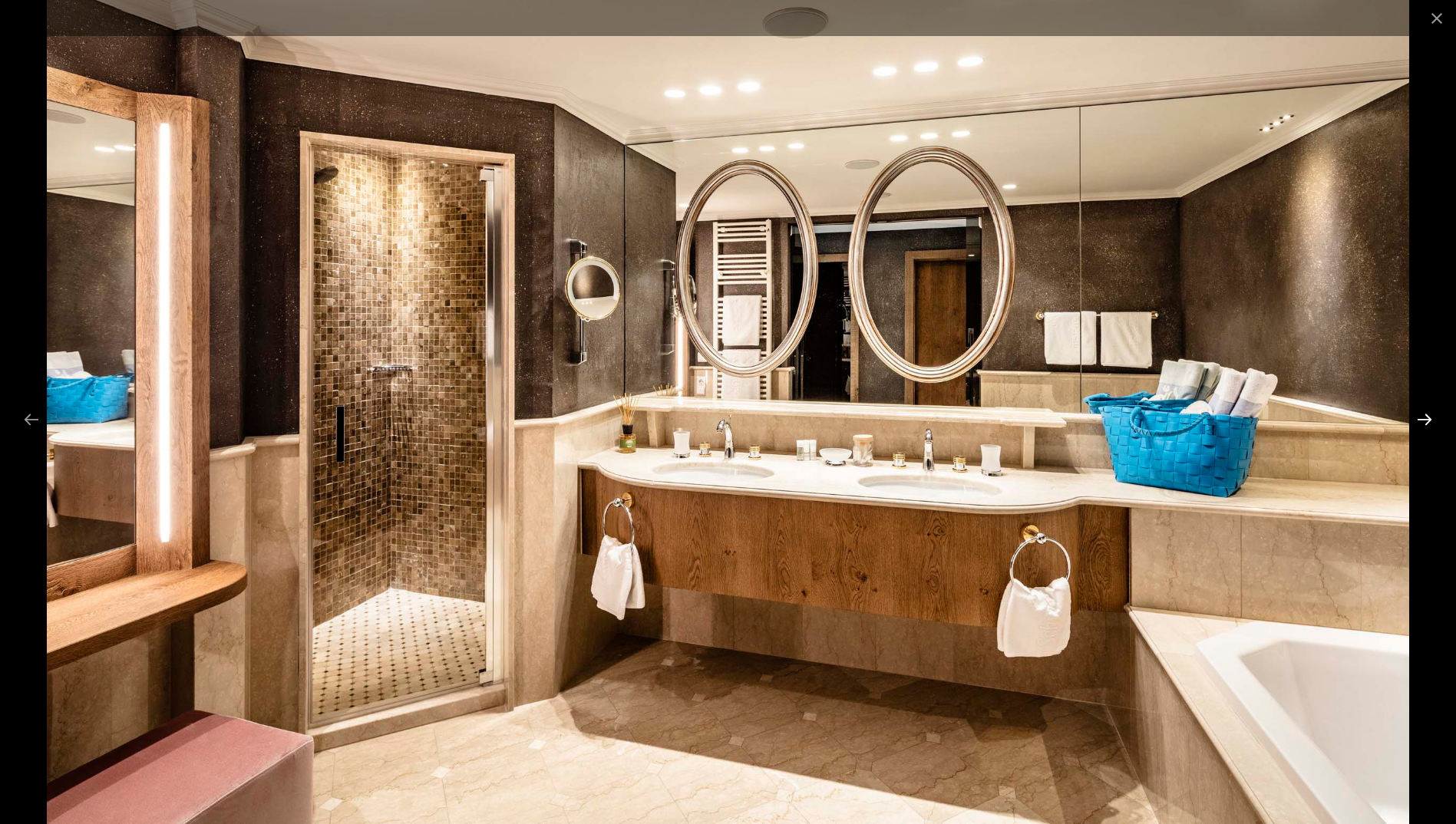
click at [1428, 424] on button "Next slide" at bounding box center [1424, 419] width 32 height 30
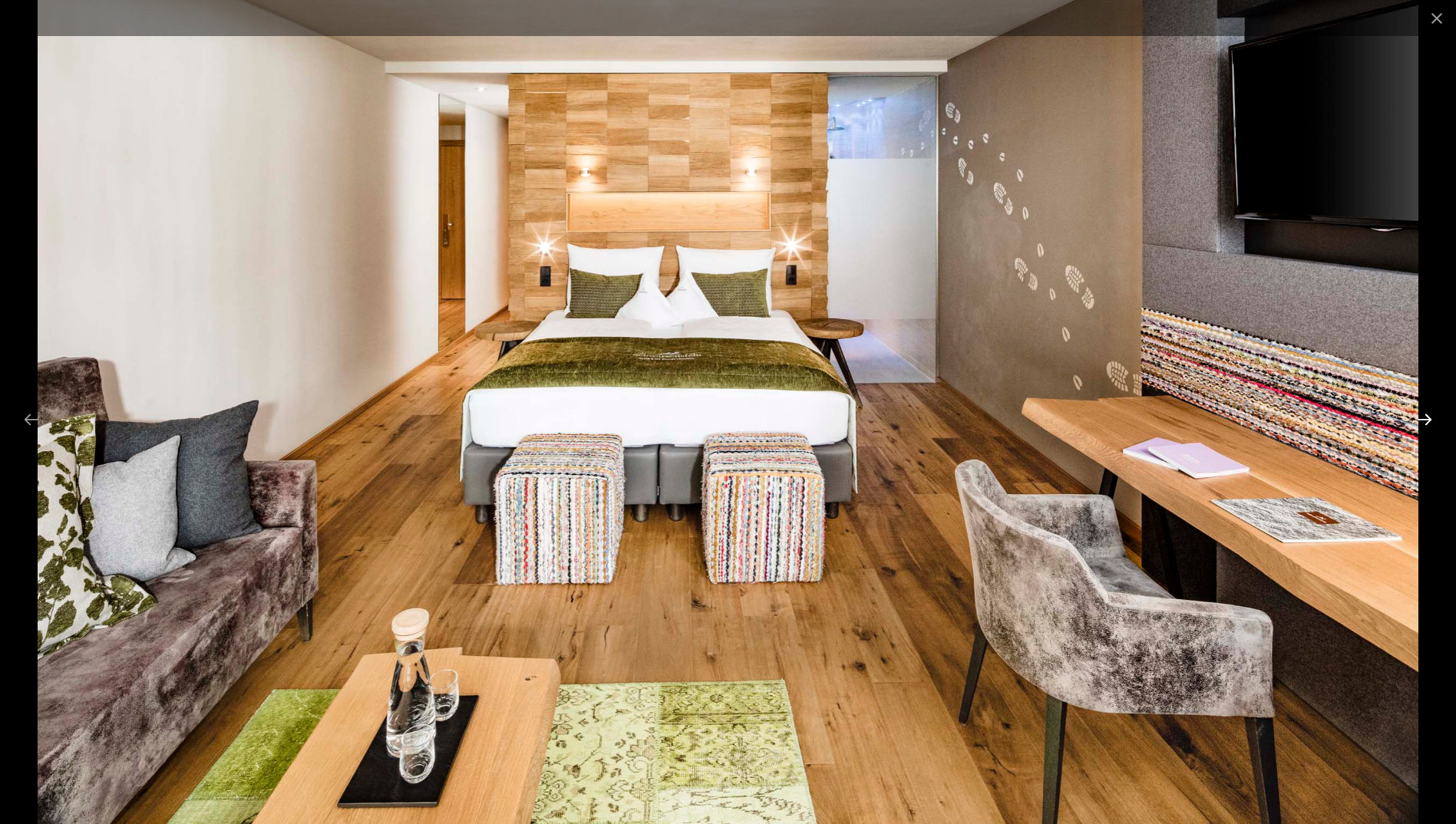
click at [1428, 424] on button "Next slide" at bounding box center [1424, 419] width 32 height 30
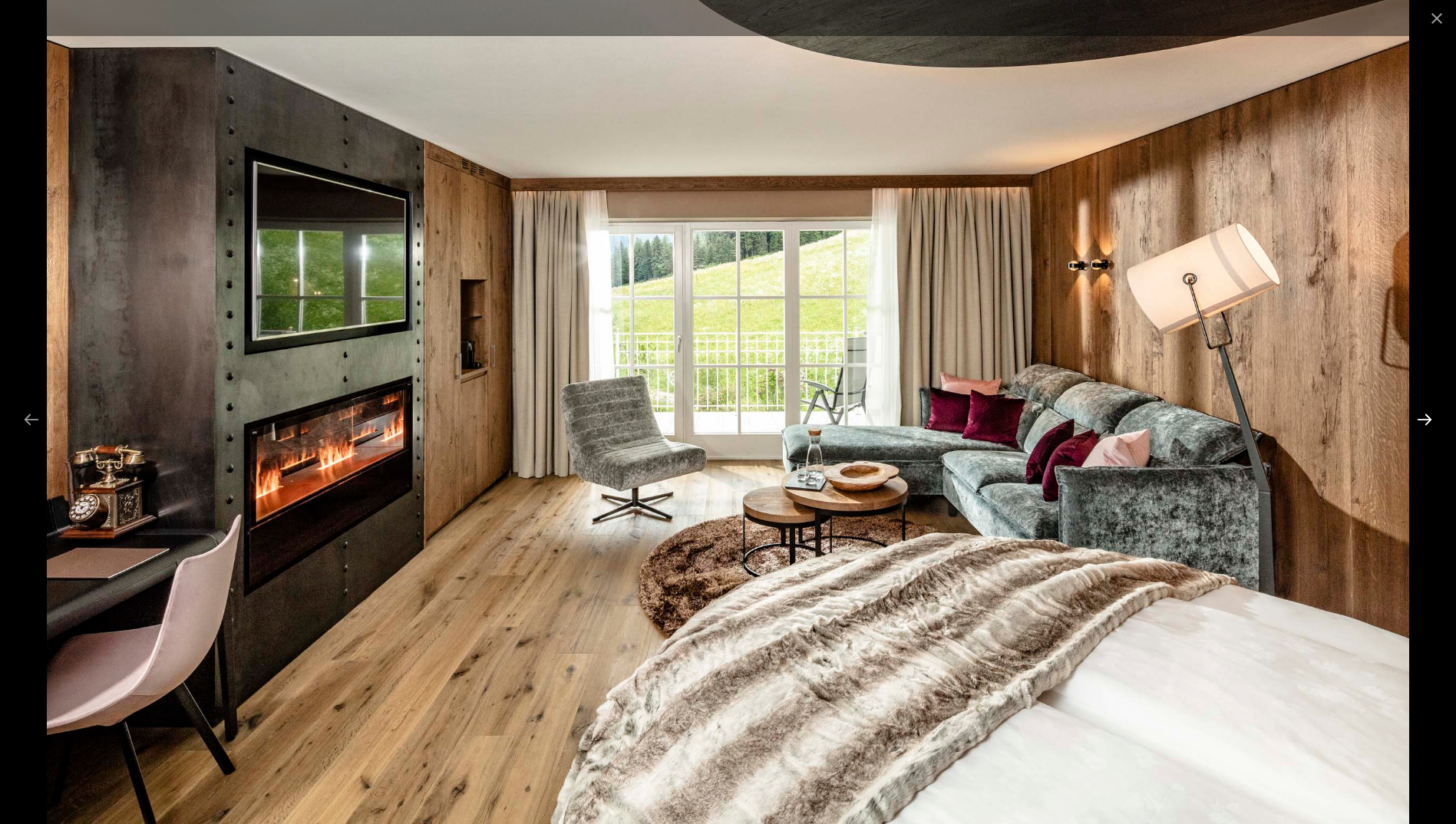
click at [1420, 423] on button "Next slide" at bounding box center [1424, 419] width 32 height 30
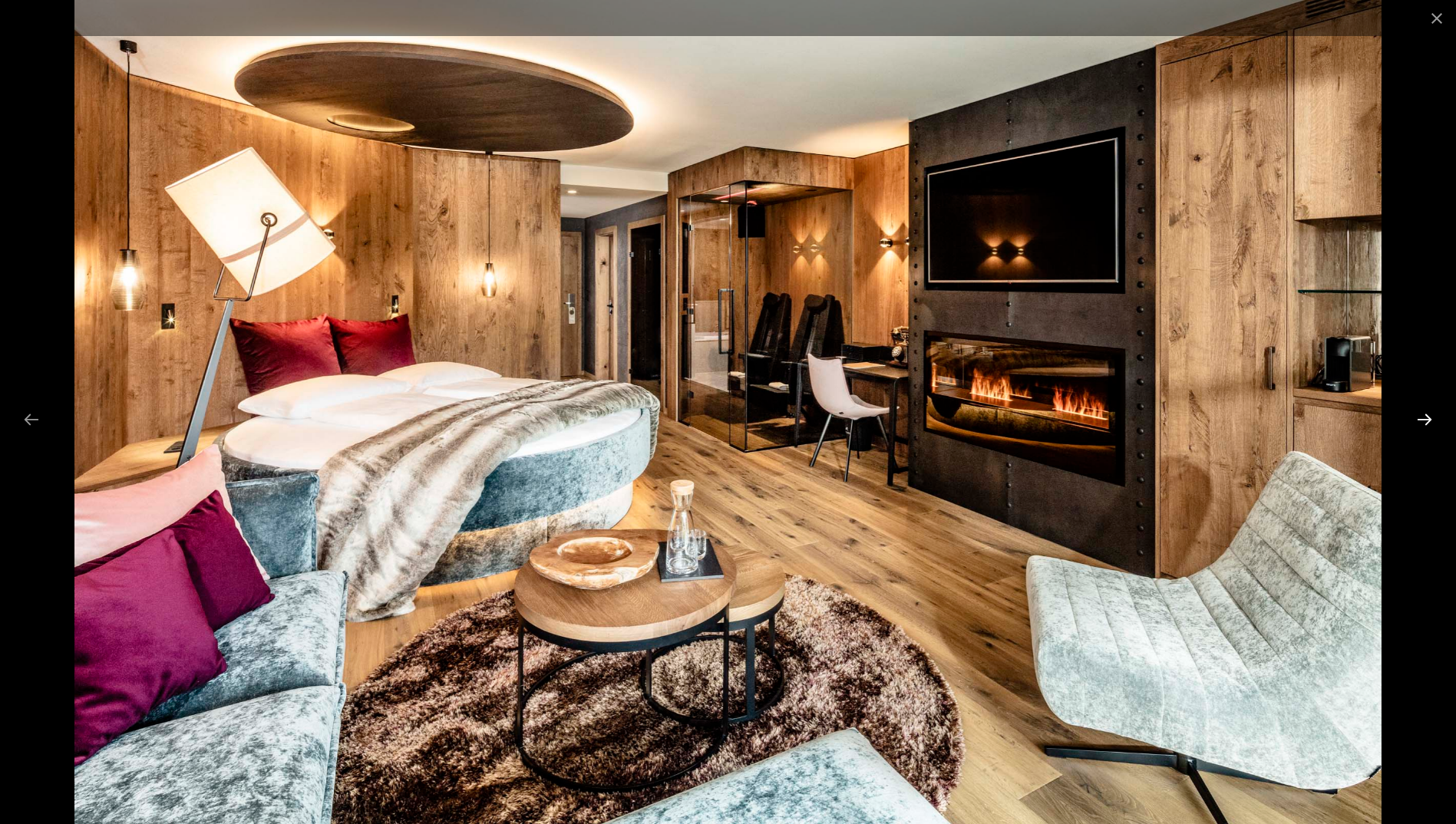
click at [1415, 421] on button "Next slide" at bounding box center [1424, 419] width 32 height 30
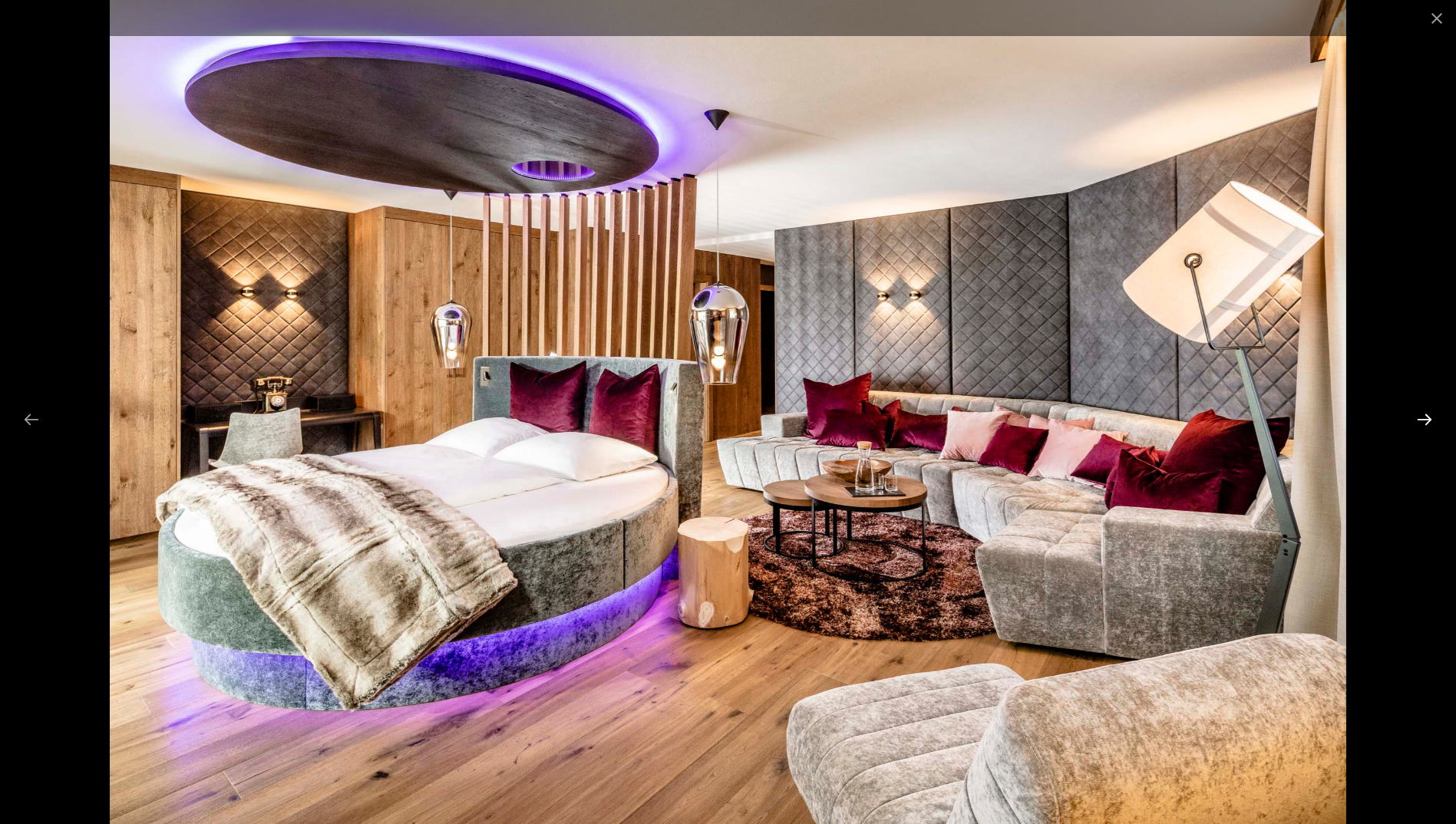
click at [1415, 421] on button "Next slide" at bounding box center [1424, 419] width 32 height 30
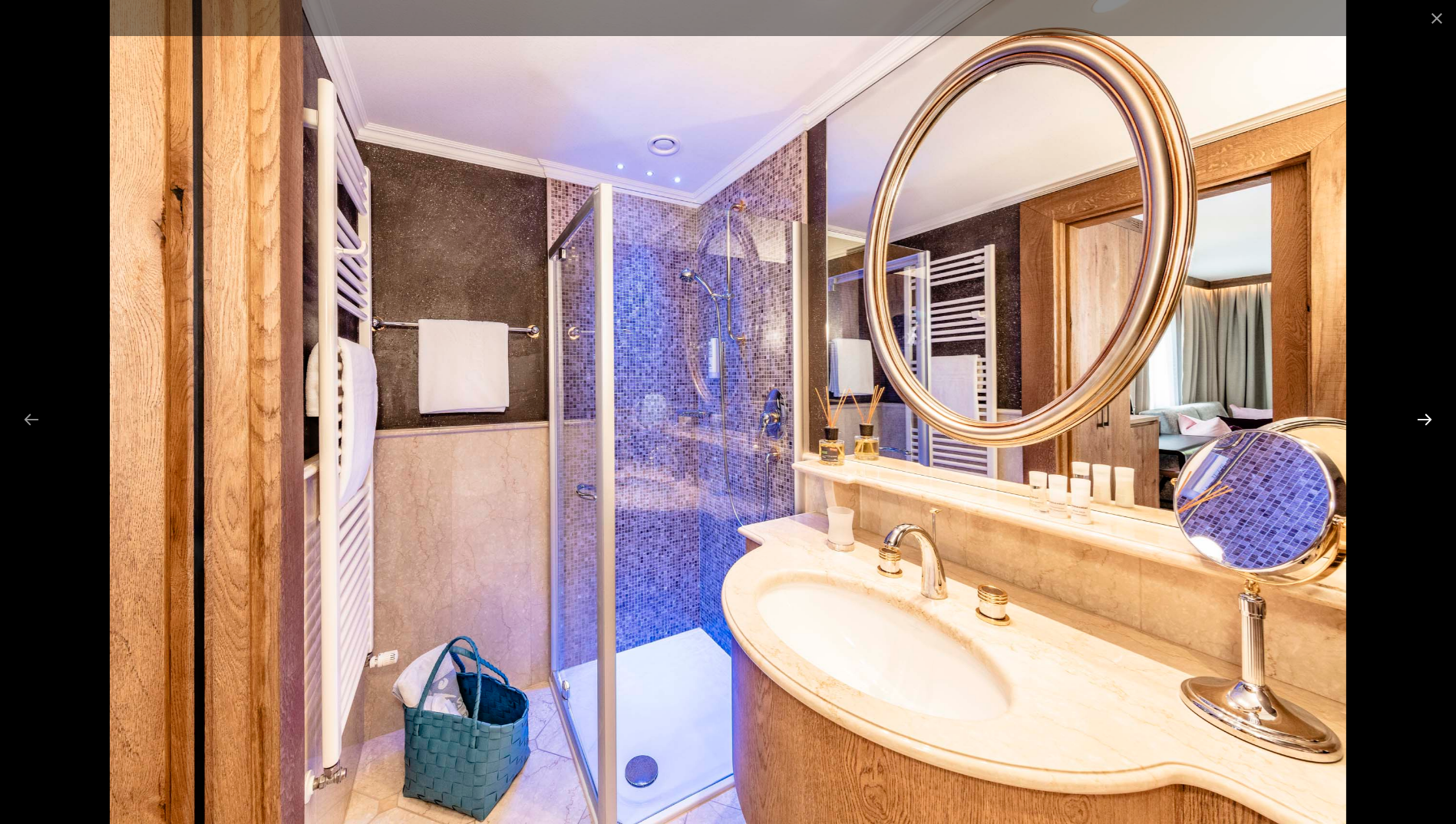
click at [1415, 421] on button "Next slide" at bounding box center [1424, 419] width 32 height 30
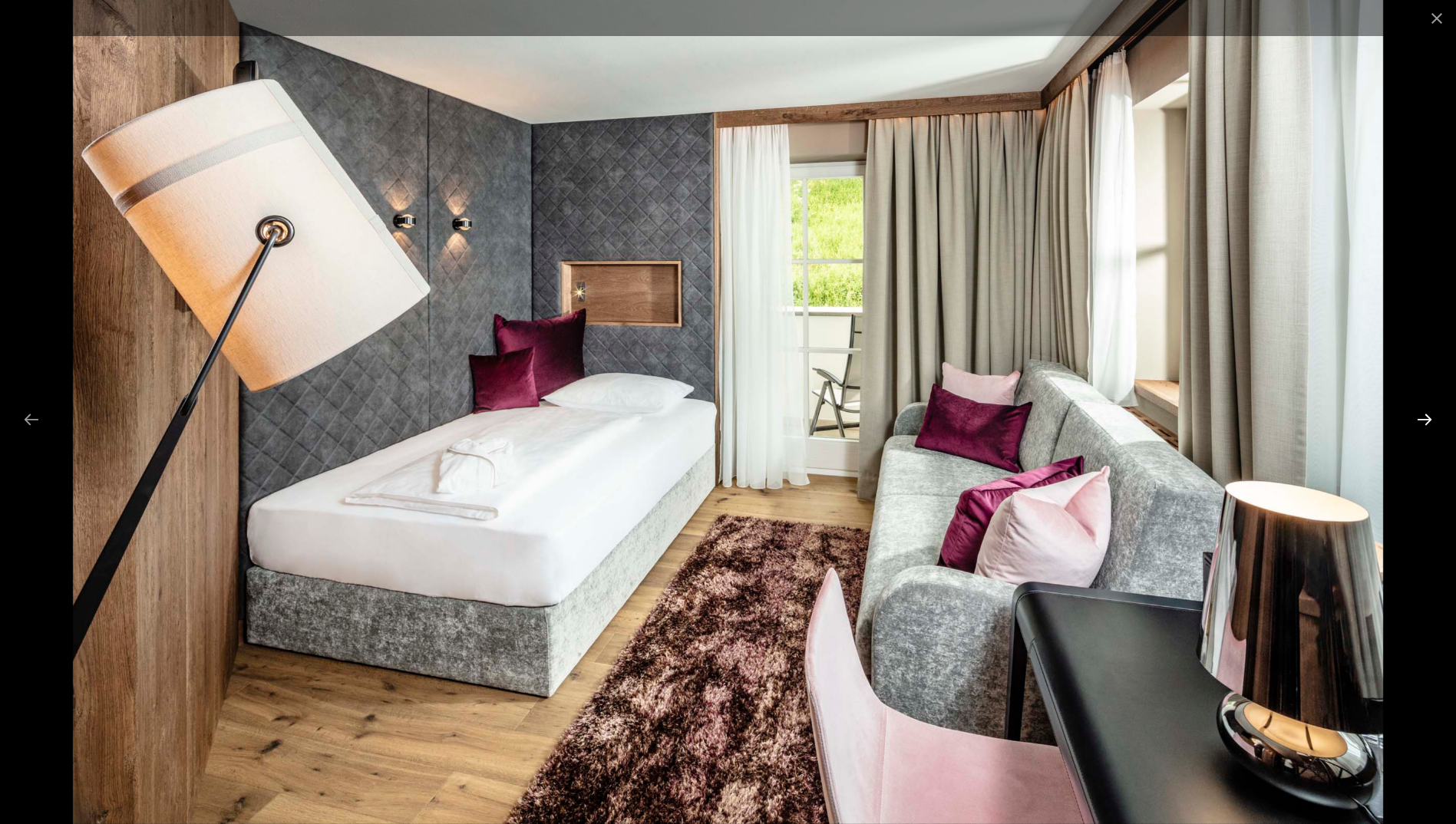
click at [1415, 421] on button "Next slide" at bounding box center [1424, 419] width 32 height 30
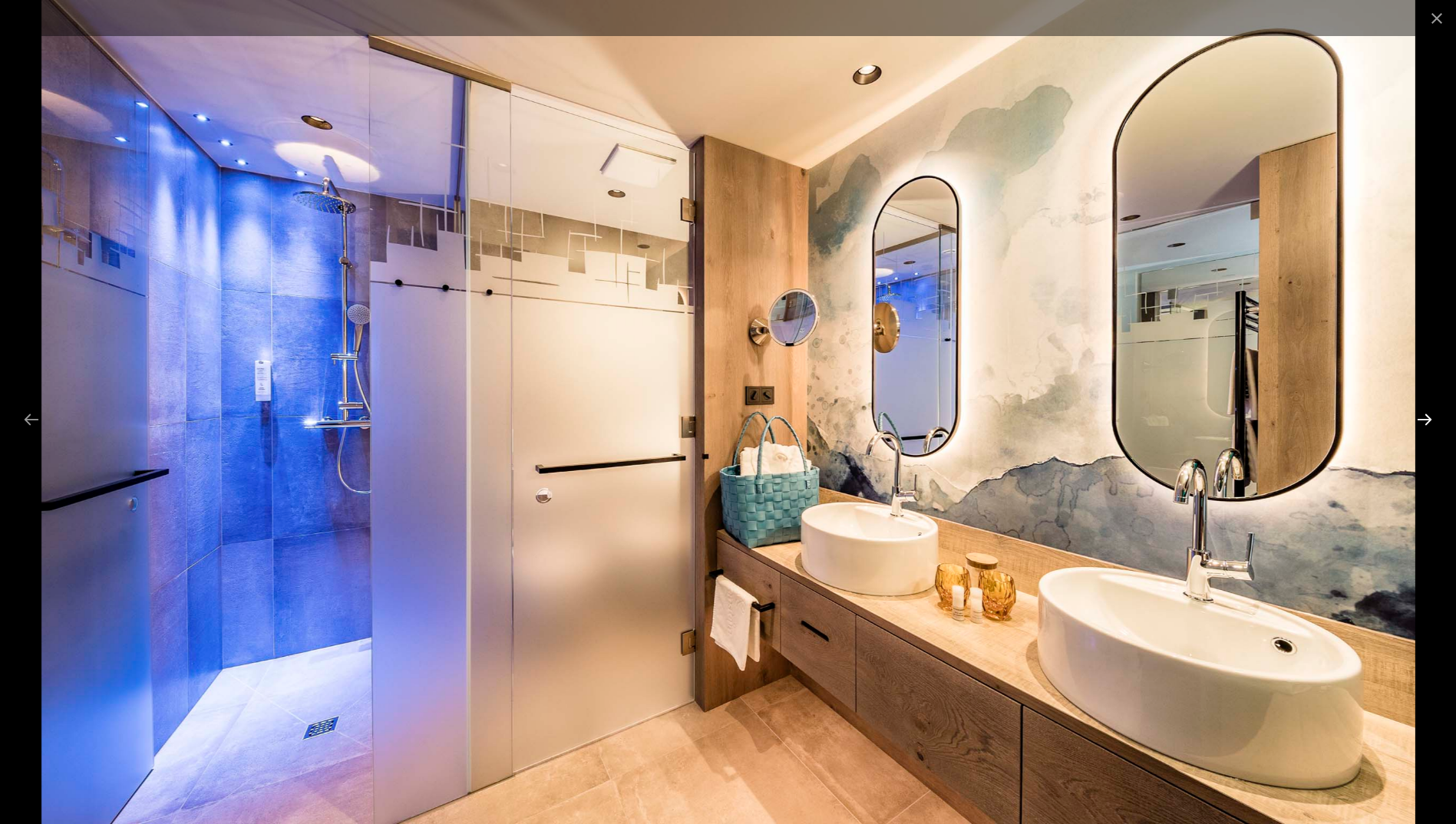
click at [1420, 417] on button "Next slide" at bounding box center [1424, 419] width 32 height 30
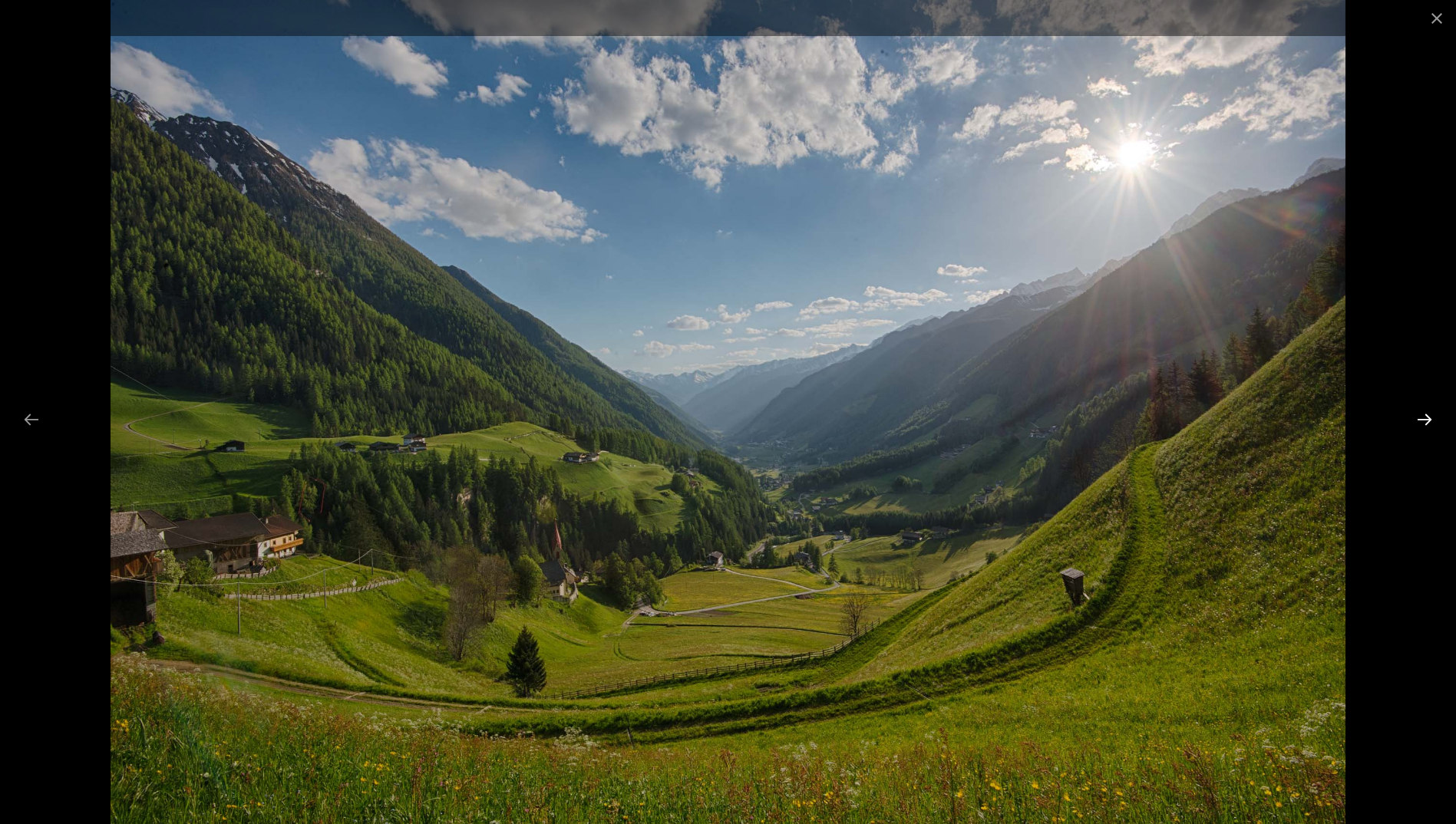
click at [1420, 417] on button "Next slide" at bounding box center [1424, 419] width 32 height 30
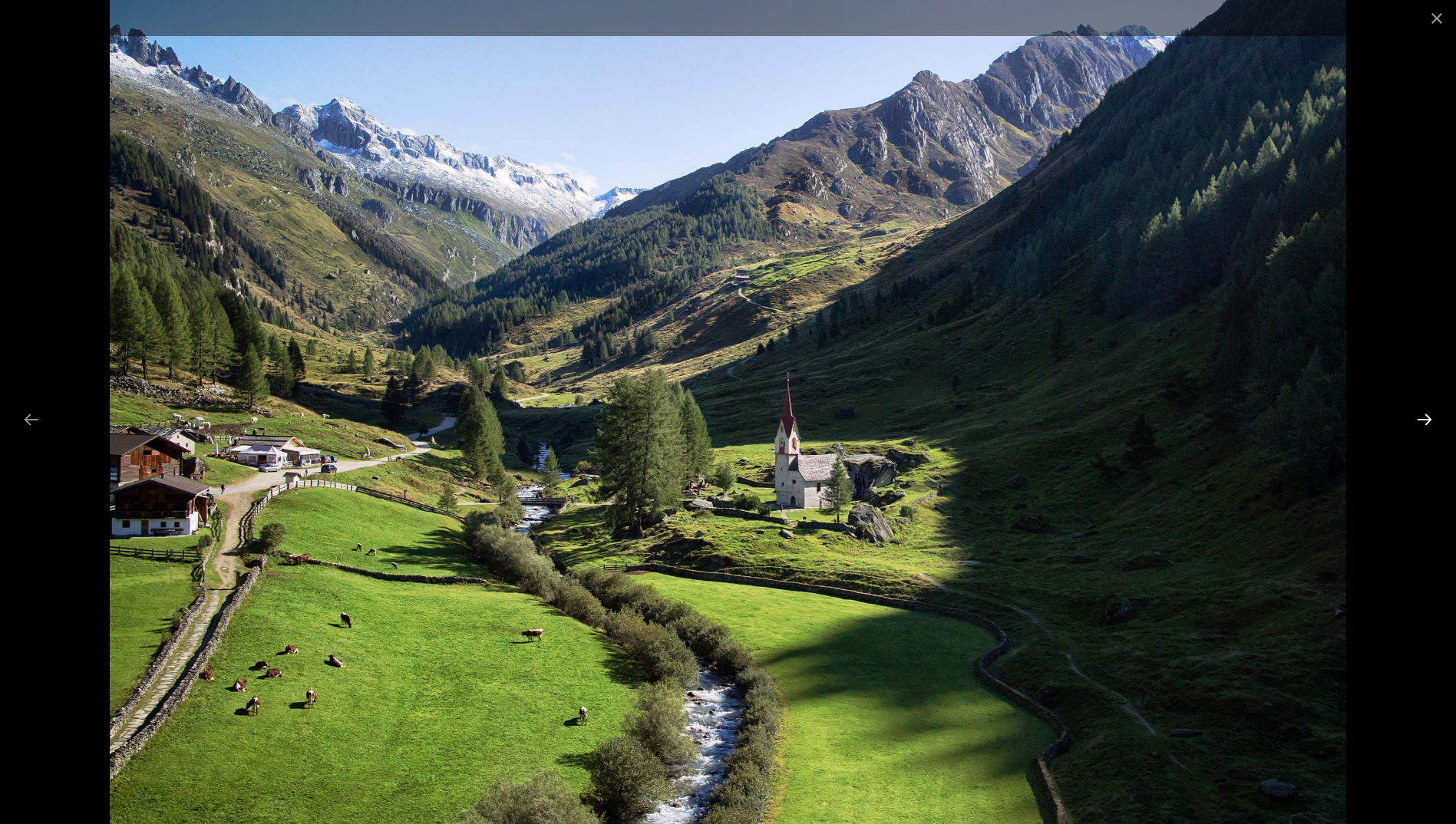
click at [1420, 417] on button "Next slide" at bounding box center [1424, 419] width 32 height 30
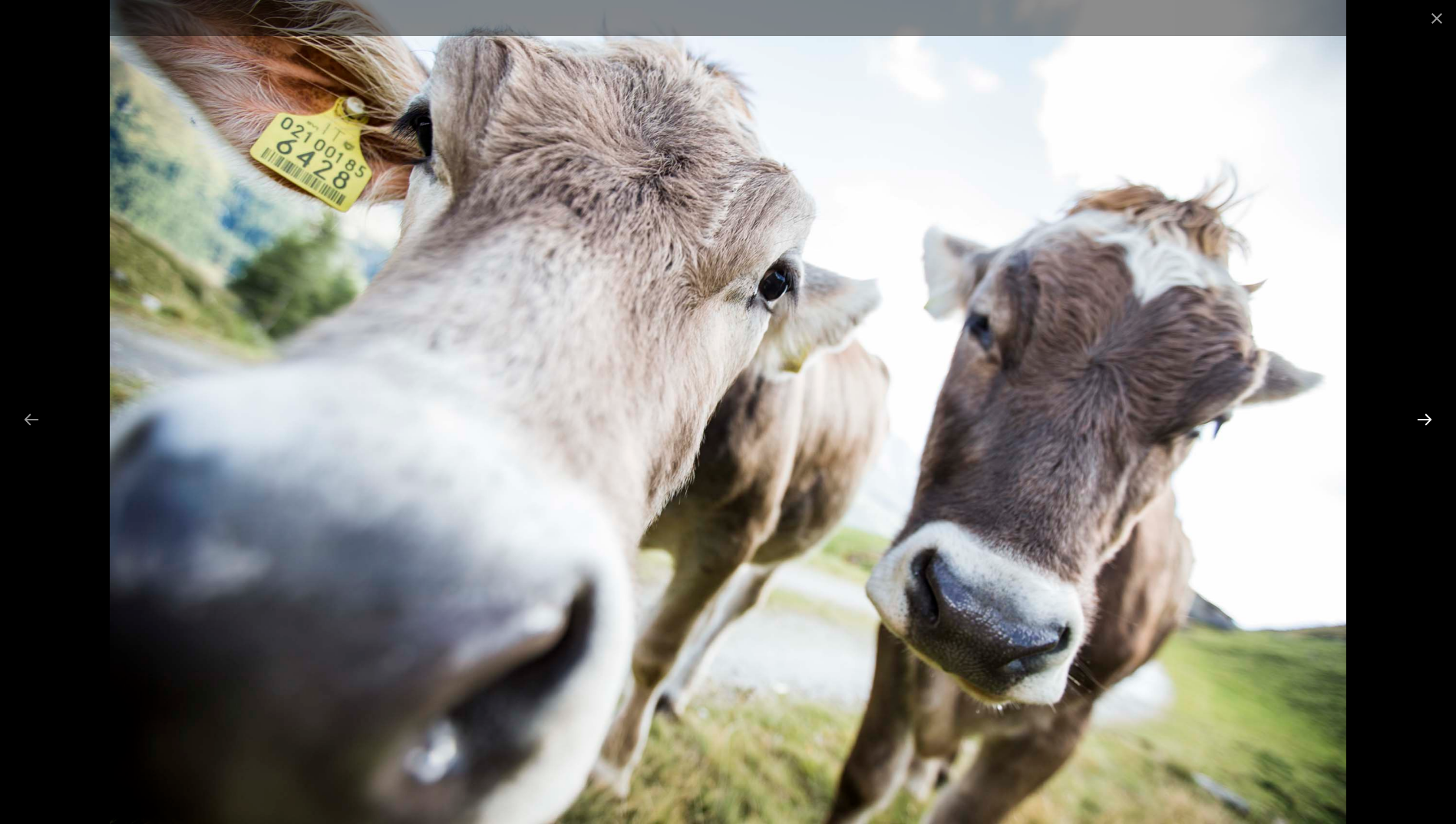
click at [1420, 417] on button "Next slide" at bounding box center [1424, 419] width 32 height 30
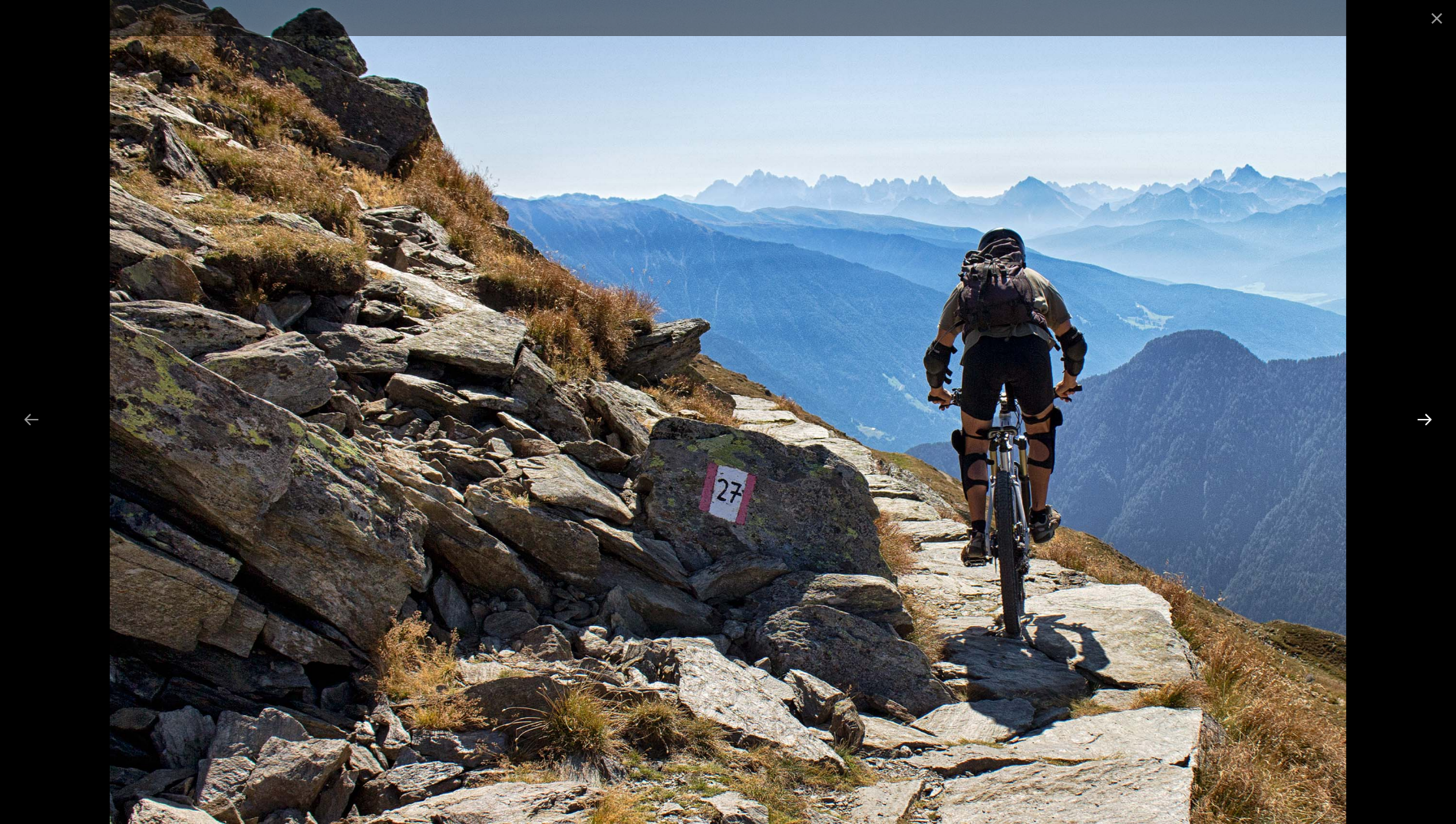
click at [1420, 417] on button "Next slide" at bounding box center [1424, 419] width 32 height 30
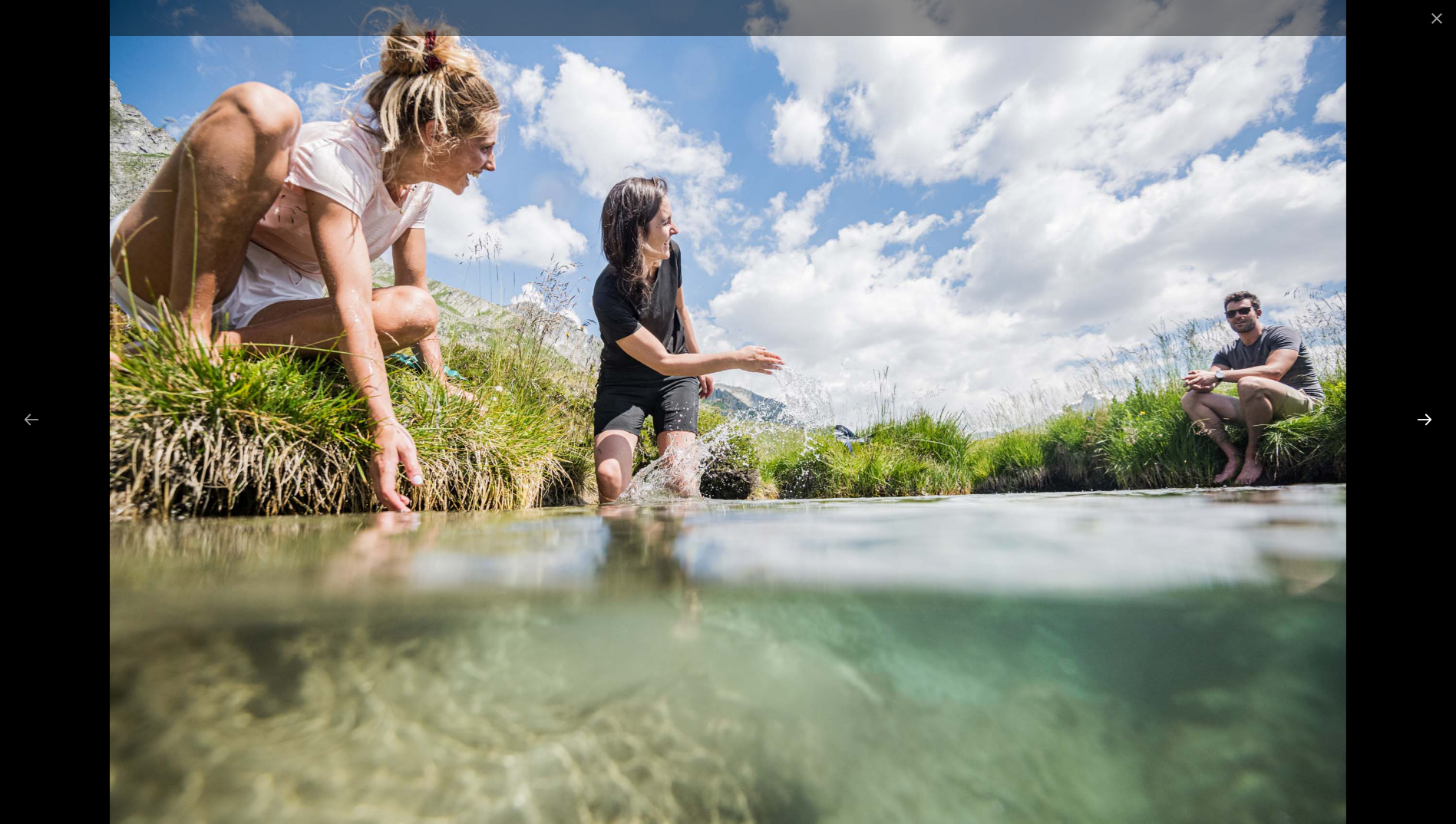
click at [1420, 417] on button "Next slide" at bounding box center [1424, 419] width 32 height 30
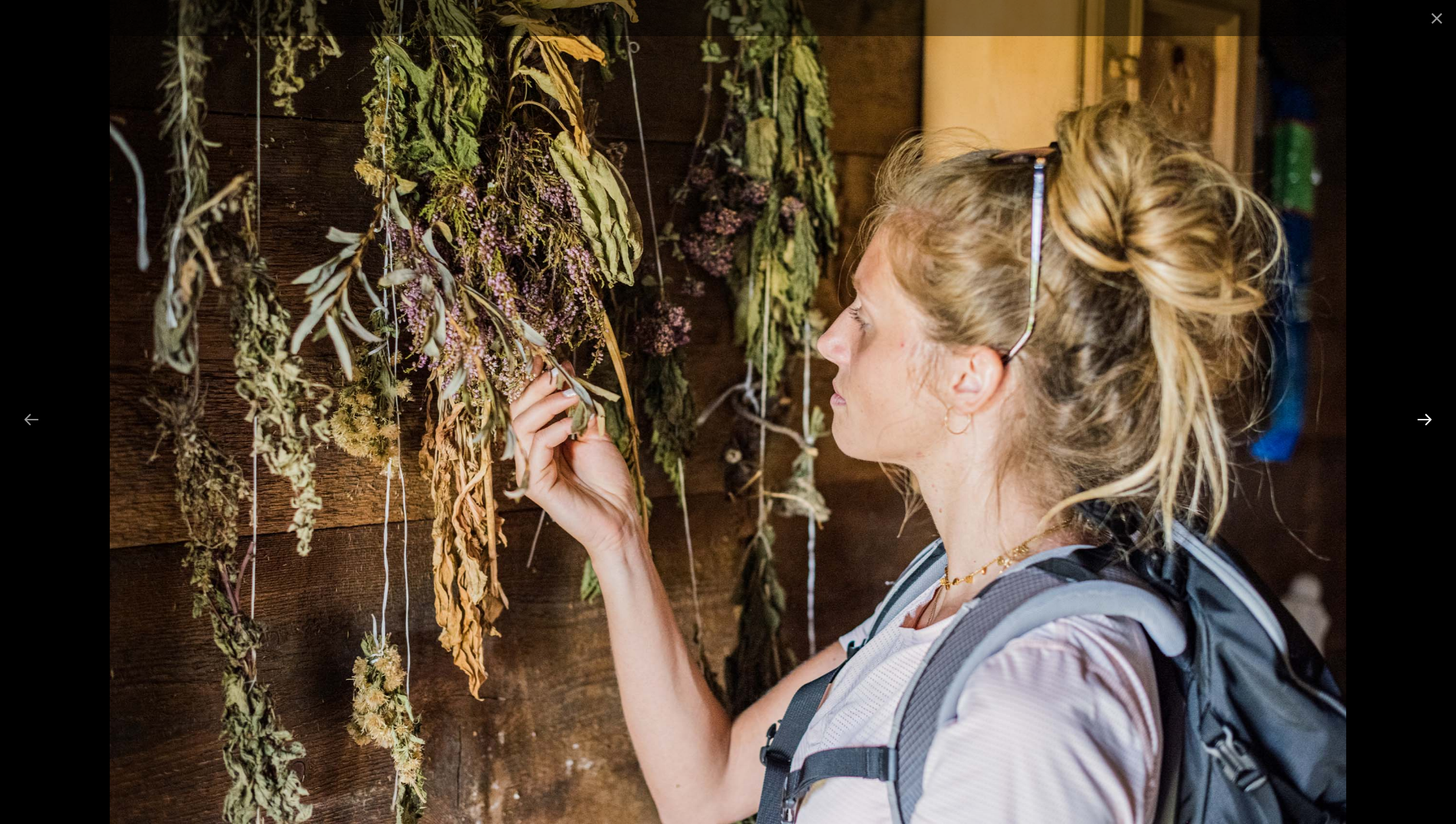
click at [1420, 417] on button "Next slide" at bounding box center [1424, 419] width 32 height 30
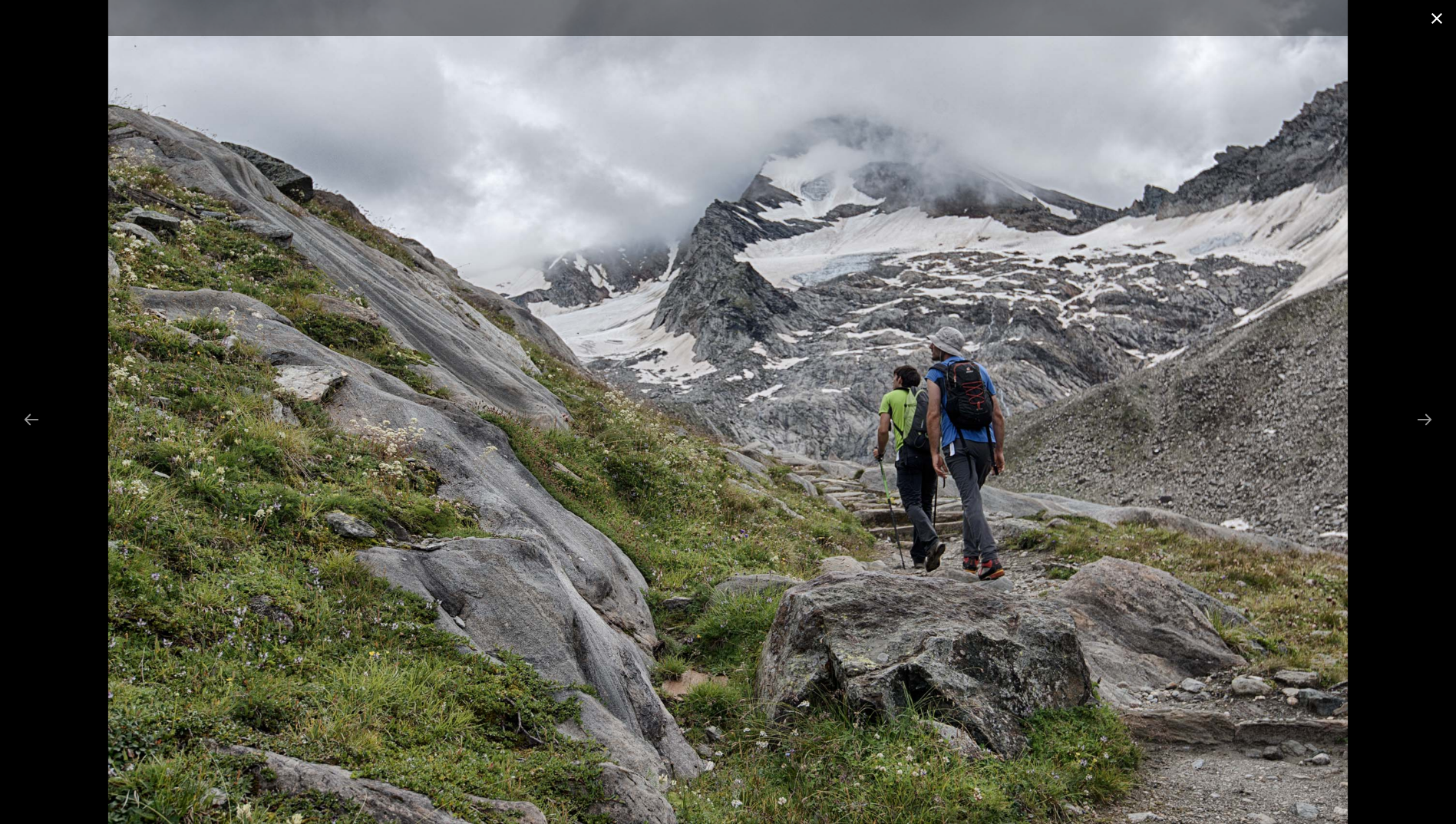
click at [1433, 28] on button "Close gallery" at bounding box center [1436, 18] width 39 height 36
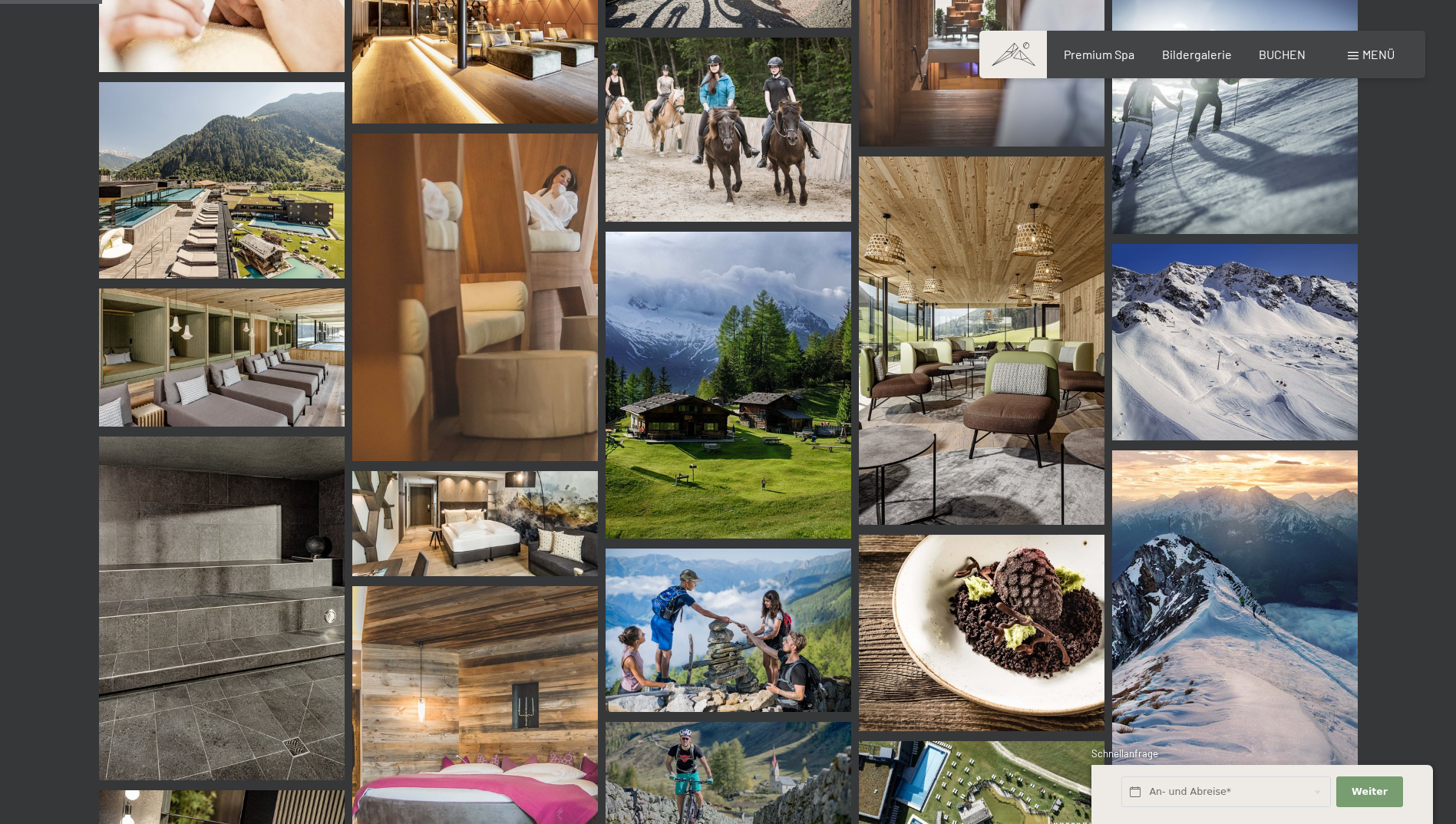
scroll to position [1381, 0]
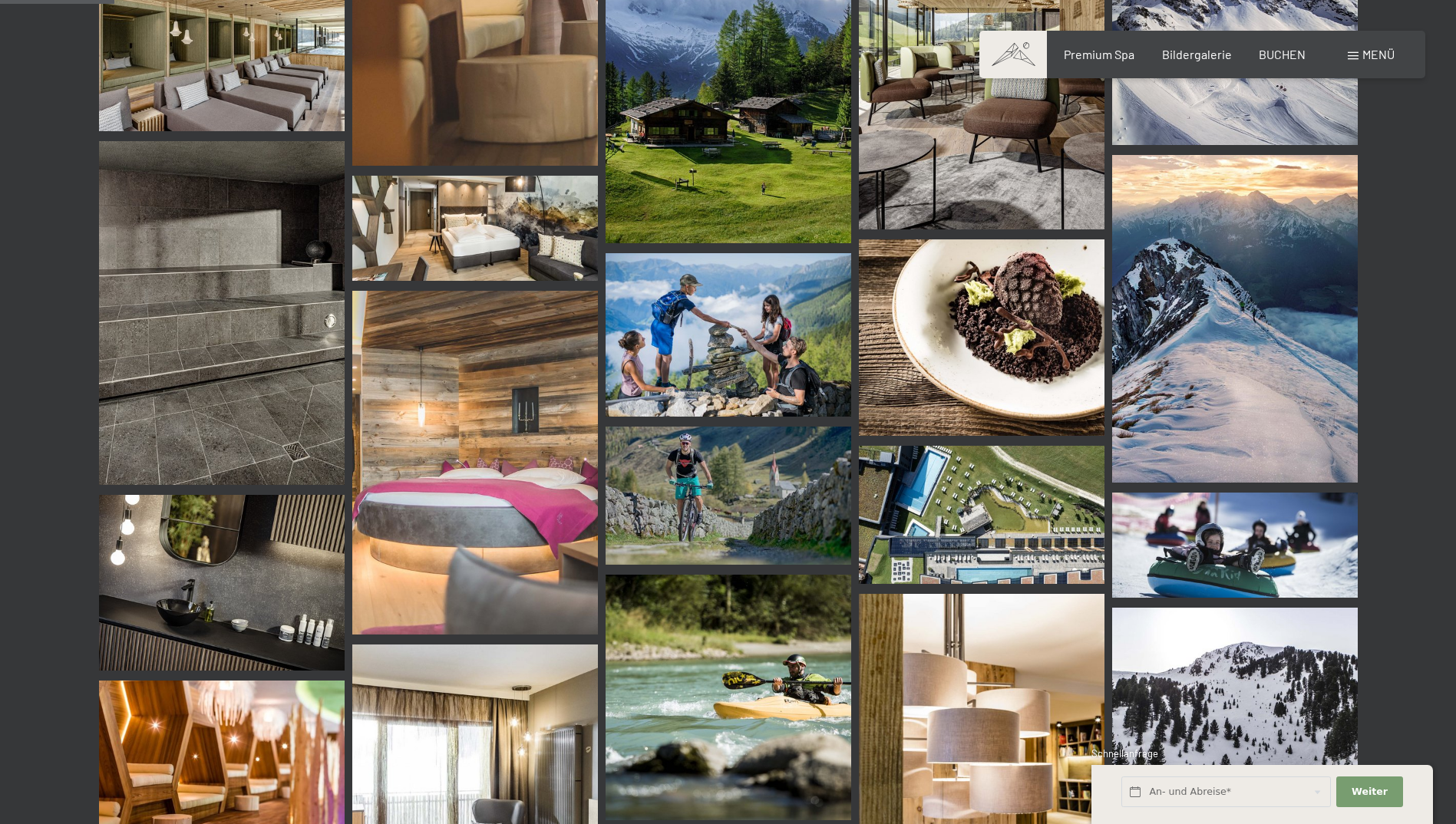
drag, startPoint x: 522, startPoint y: 560, endPoint x: 522, endPoint y: 480, distance: 80.0
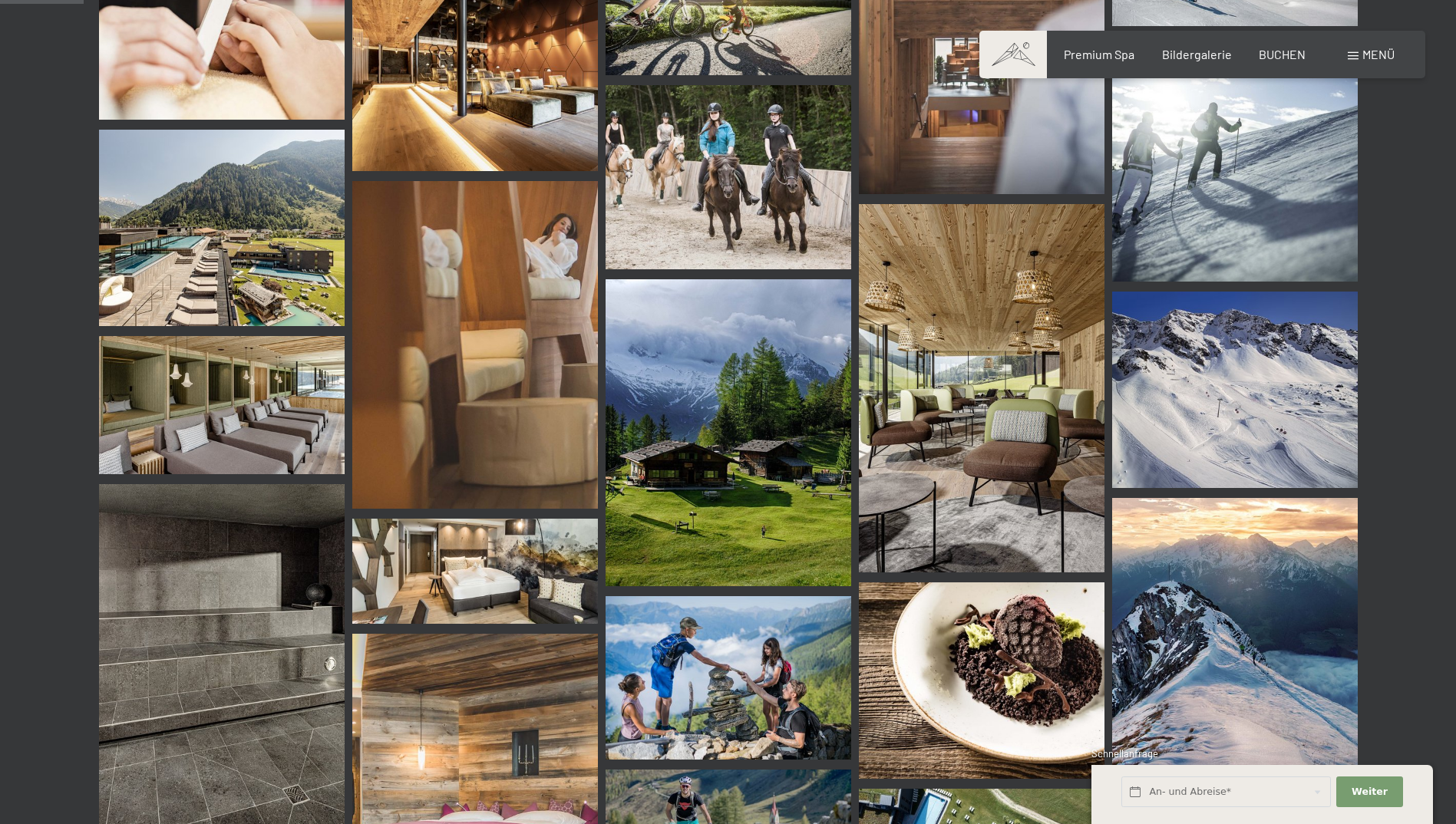
scroll to position [1074, 0]
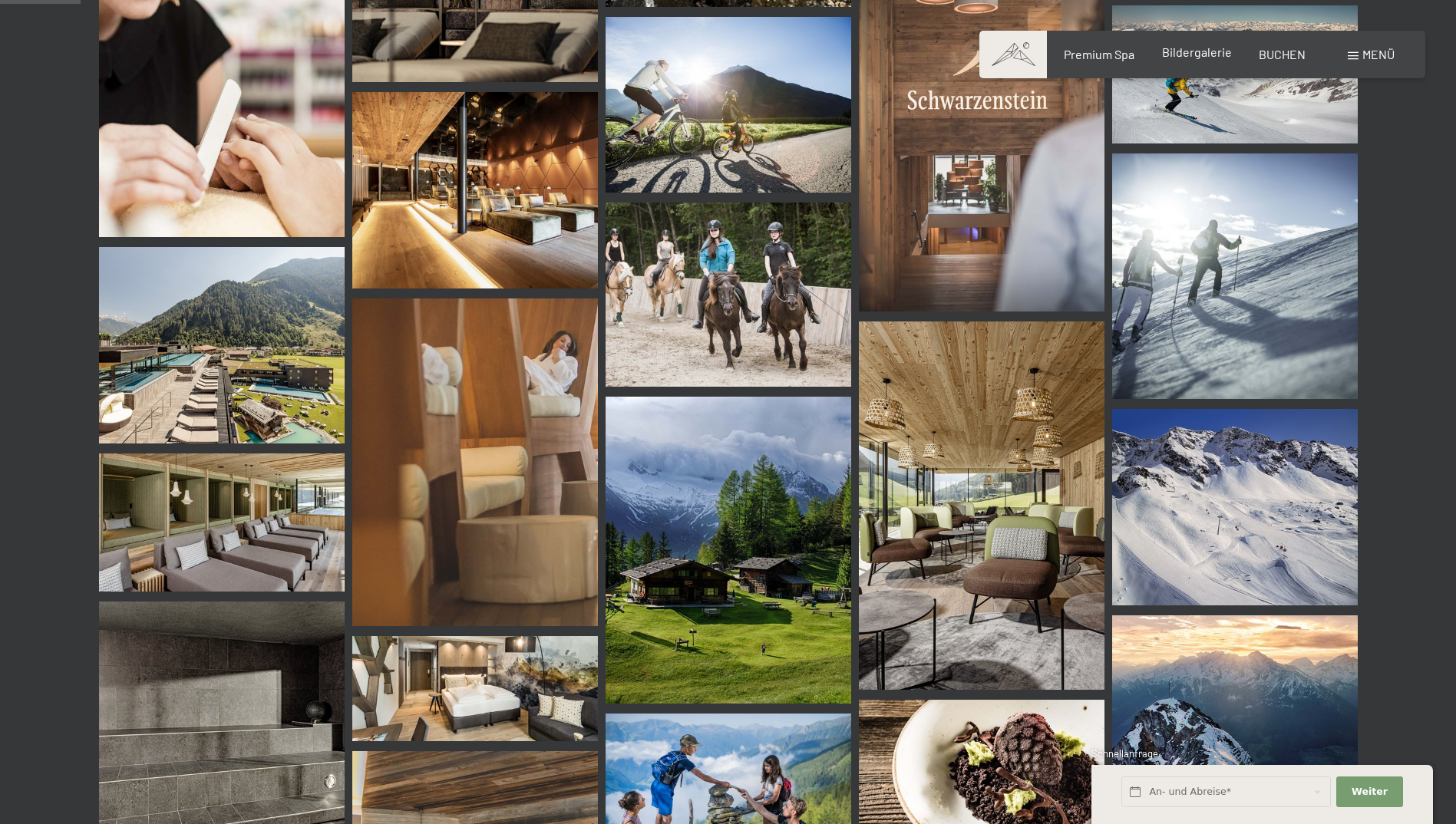
click at [1183, 59] on div "Bildergalerie" at bounding box center [1197, 52] width 70 height 17
click at [1185, 53] on span "Bildergalerie" at bounding box center [1197, 51] width 70 height 14
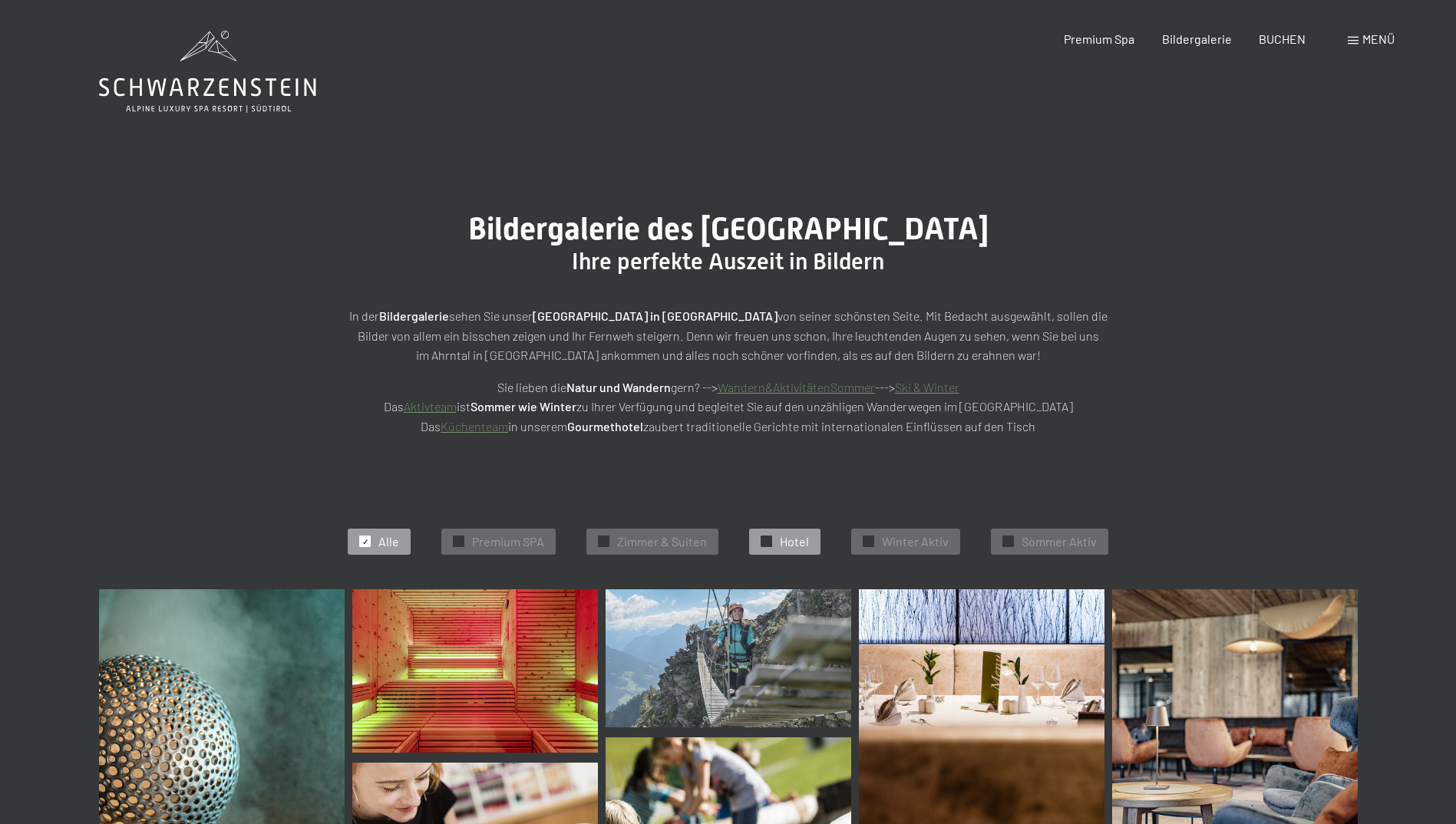
click at [809, 545] on div "✓ Hotel" at bounding box center [784, 541] width 71 height 26
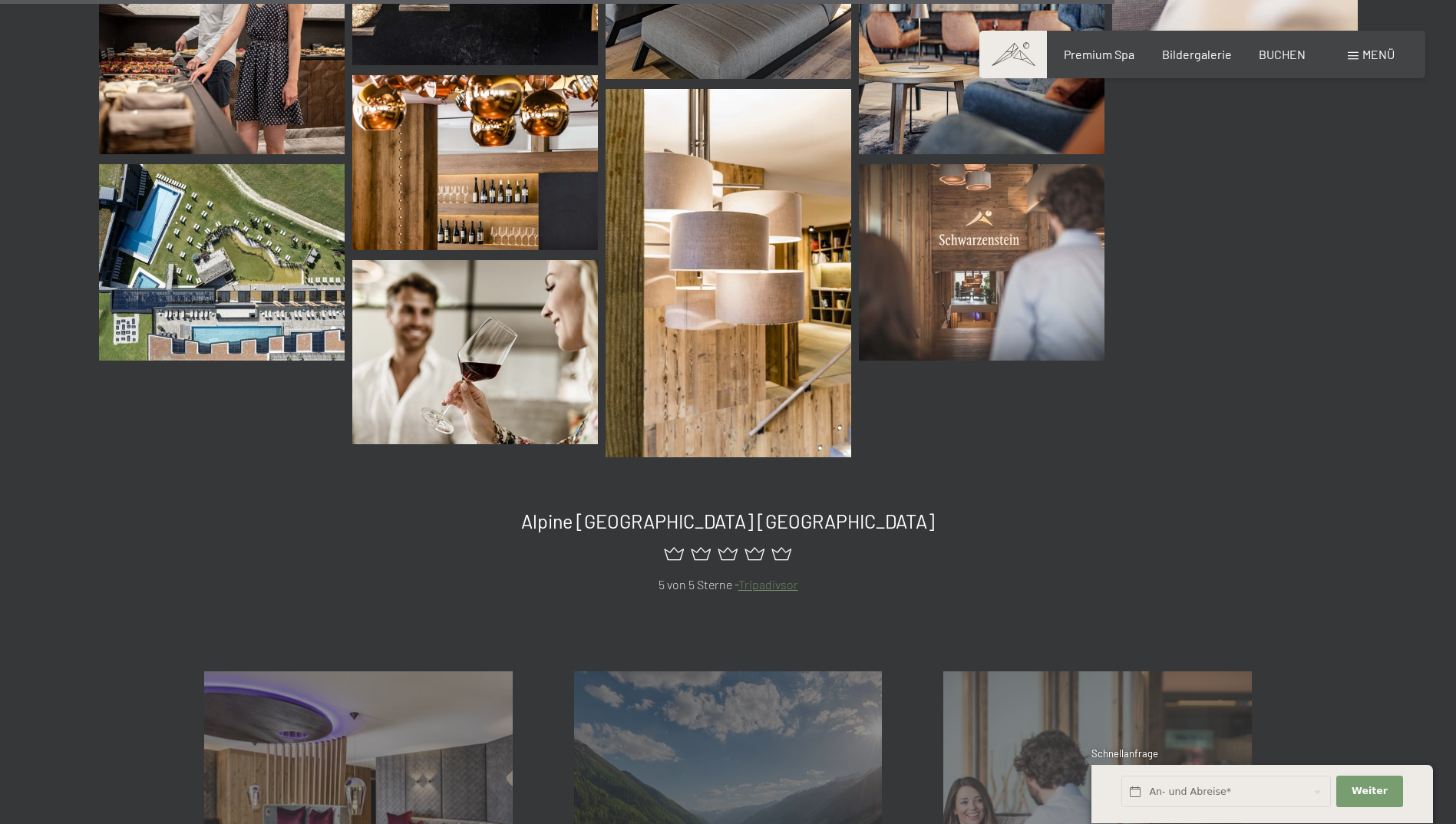
scroll to position [2277, 0]
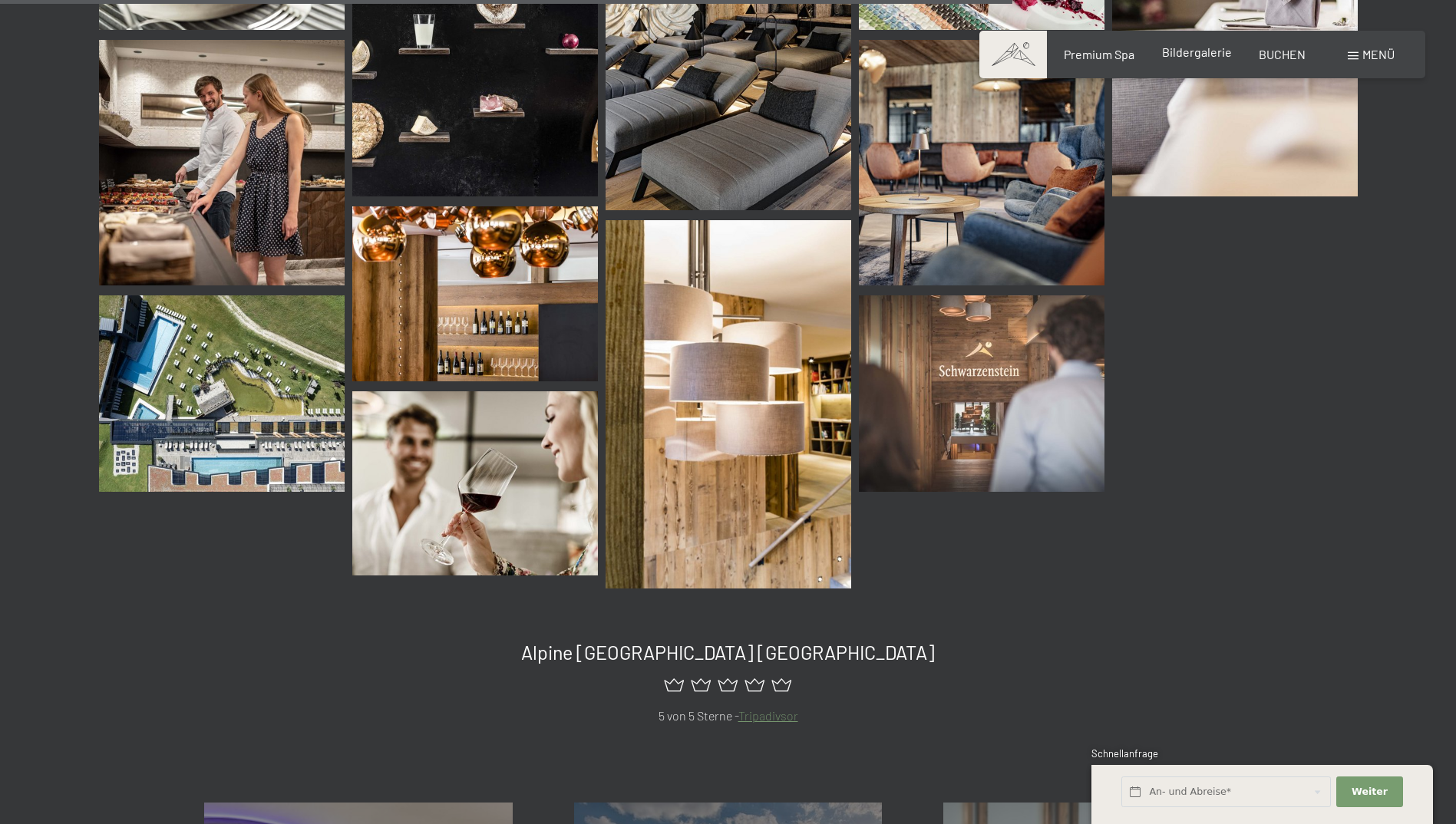
click at [1224, 55] on span "Bildergalerie" at bounding box center [1197, 51] width 70 height 14
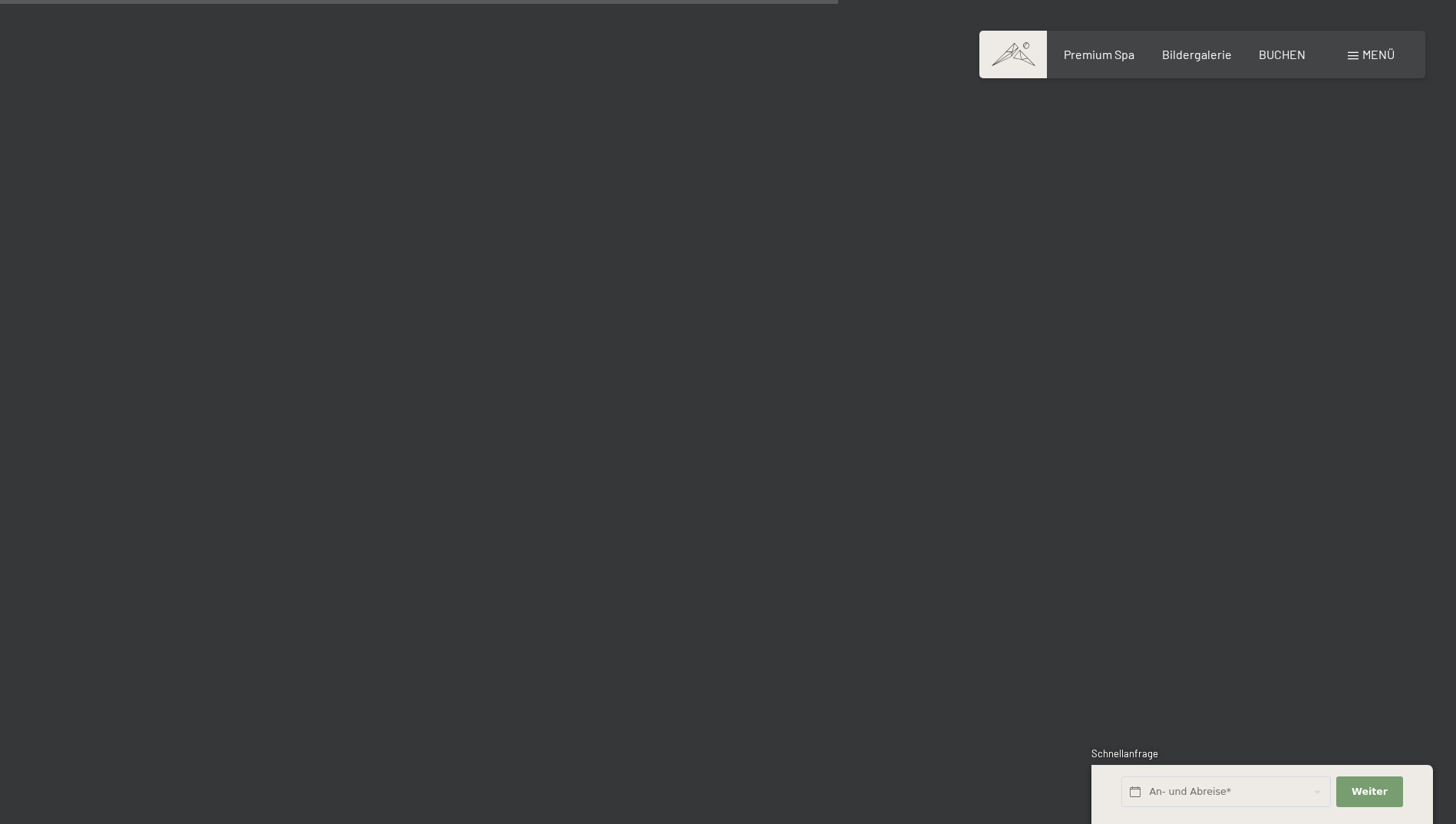
scroll to position [11052, 0]
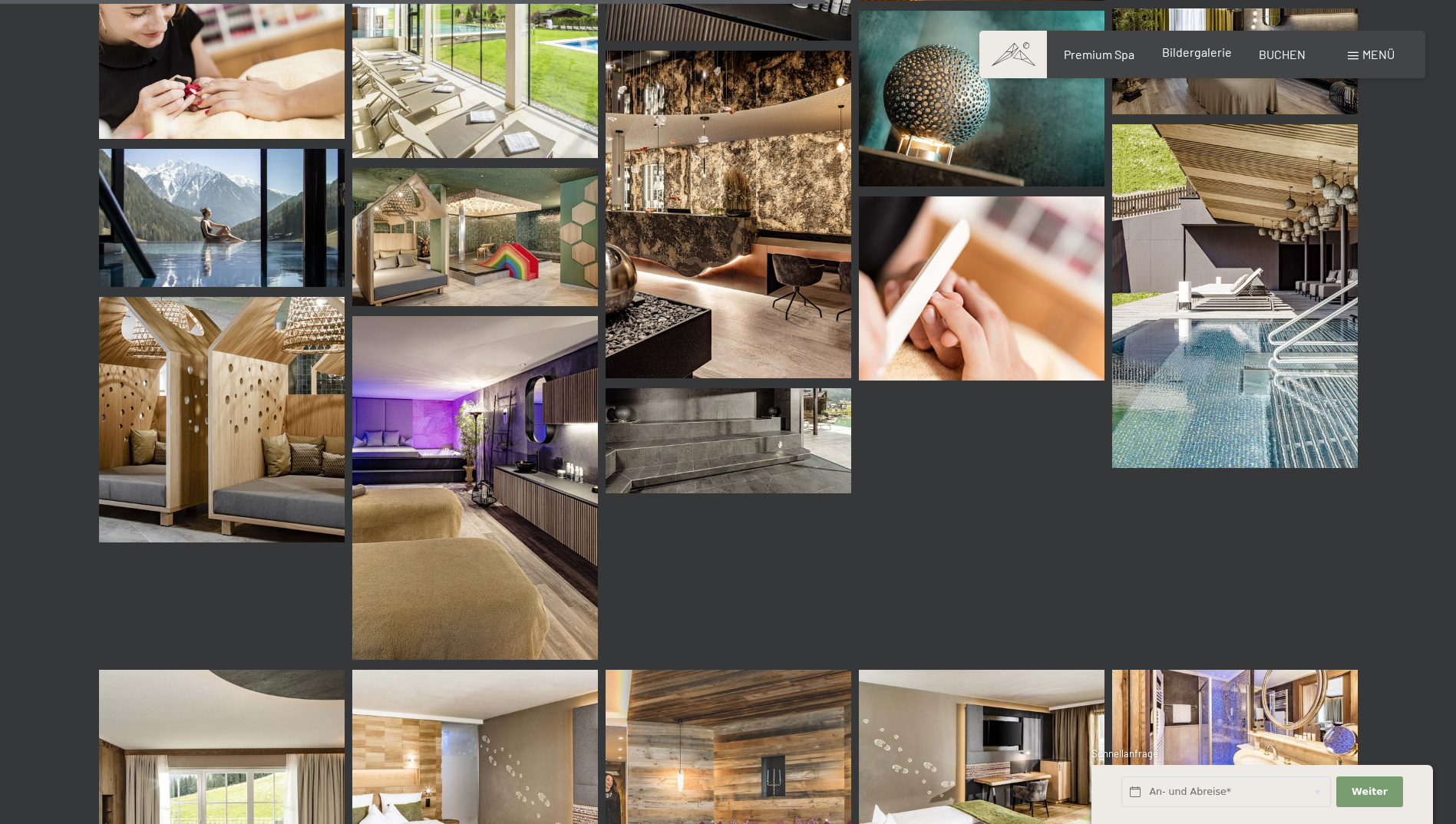
click at [1218, 50] on span "Bildergalerie" at bounding box center [1197, 51] width 70 height 14
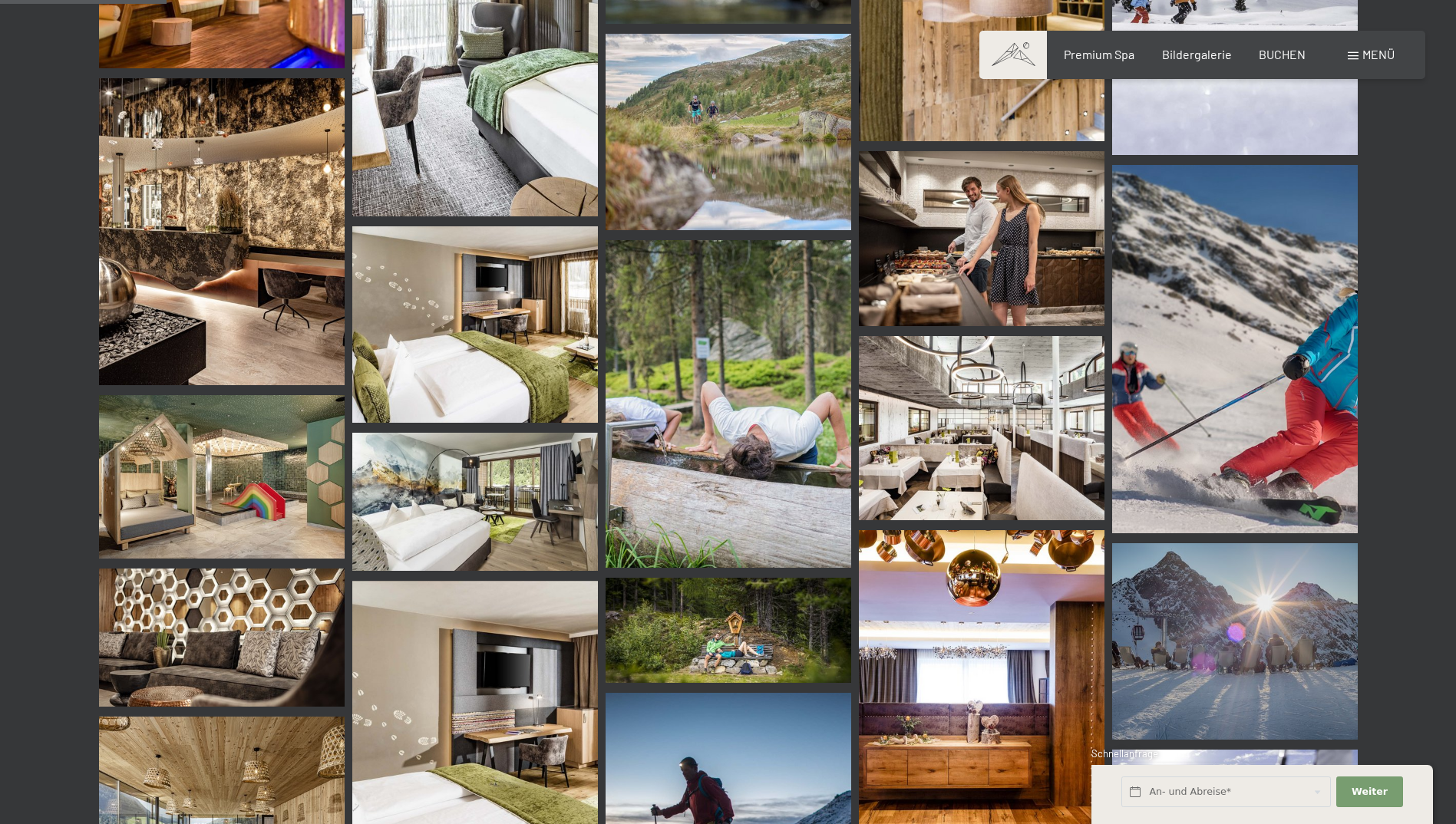
scroll to position [2532, 0]
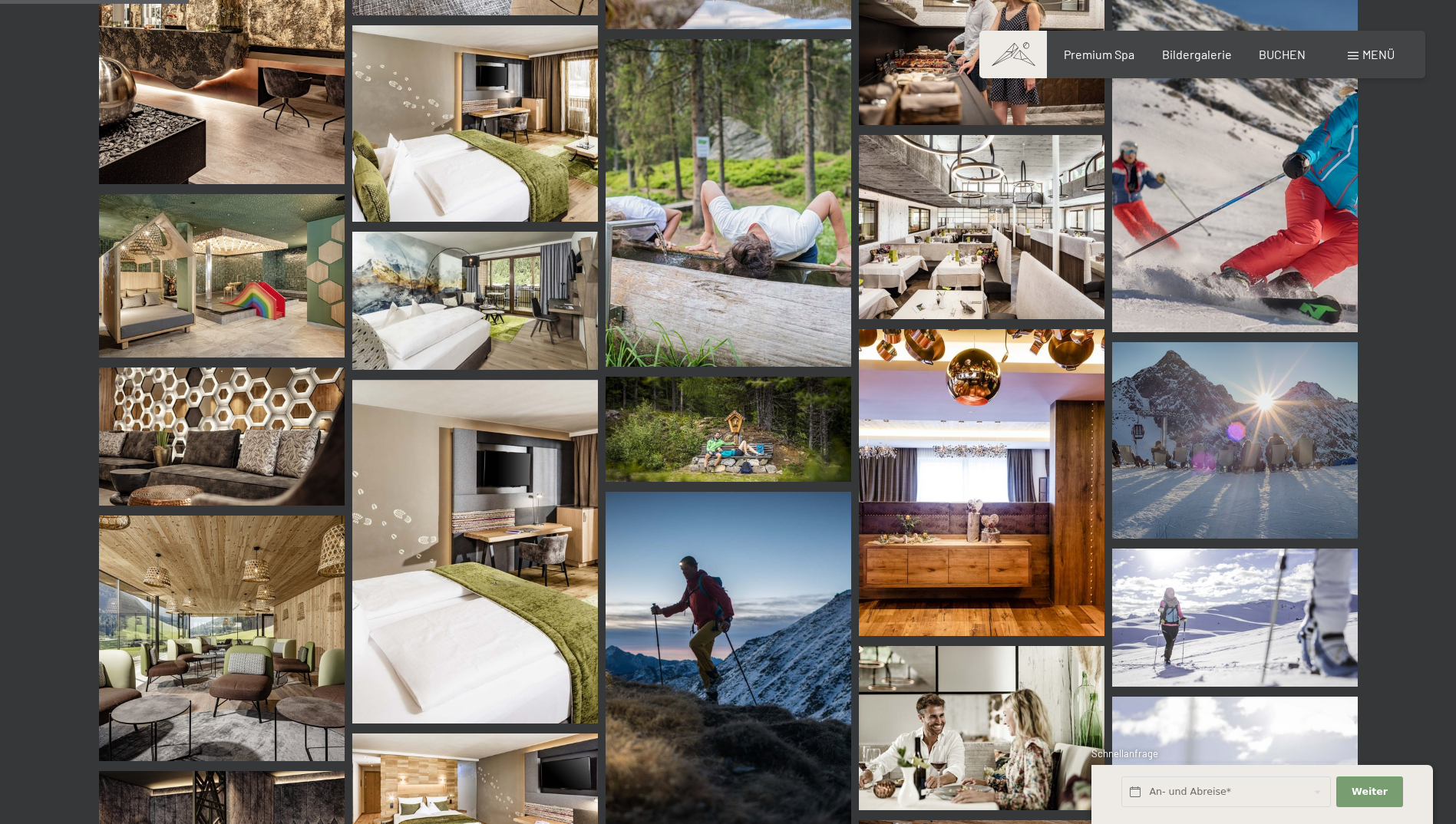
click at [994, 241] on img at bounding box center [981, 227] width 246 height 185
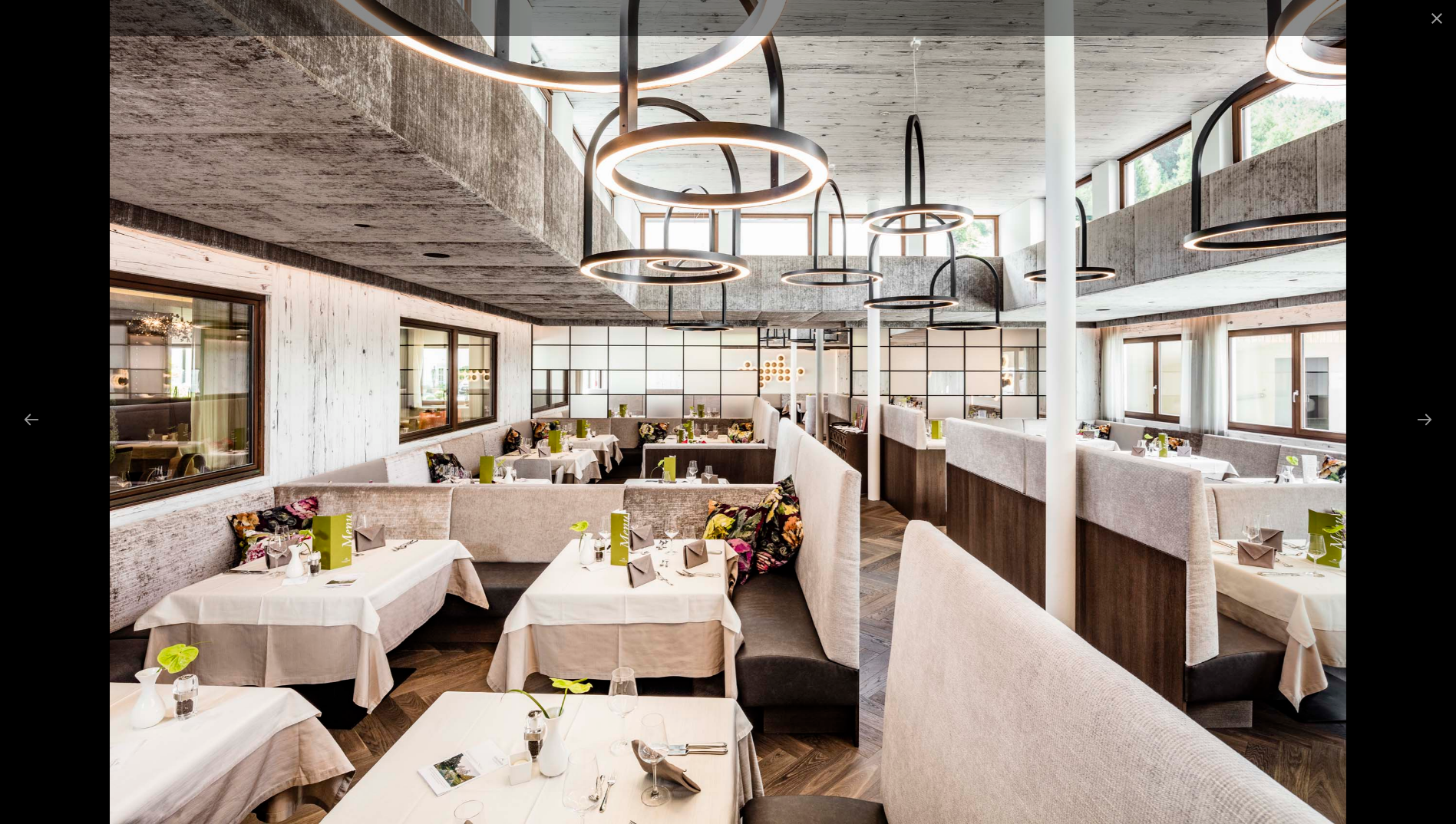
scroll to position [2763, 0]
